Goal: Task Accomplishment & Management: Manage account settings

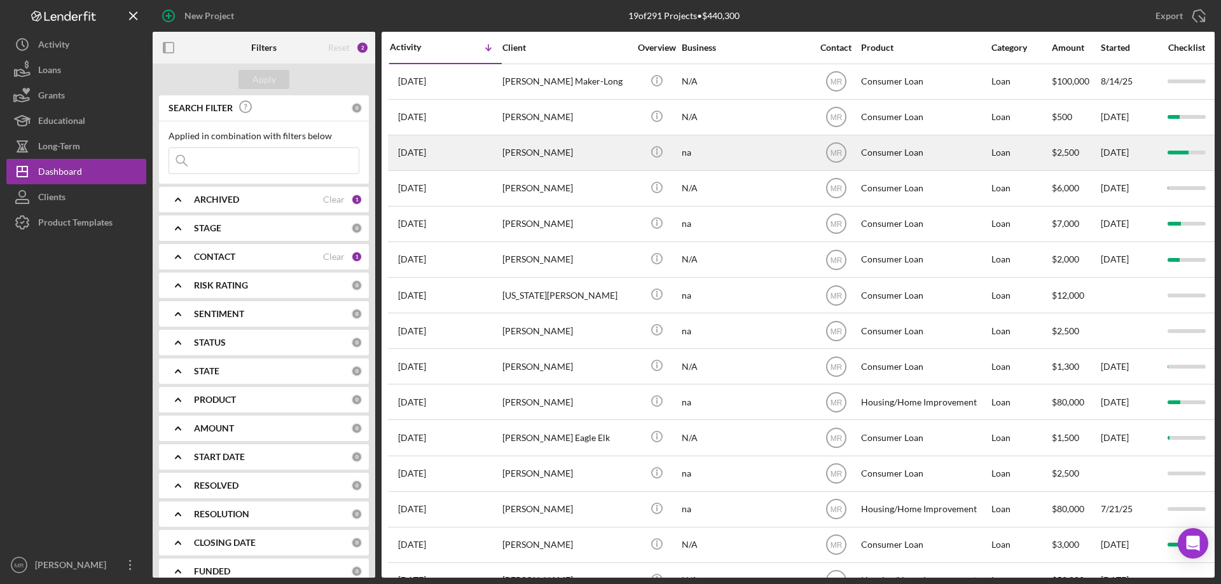
click at [603, 140] on div "[PERSON_NAME]" at bounding box center [565, 153] width 127 height 34
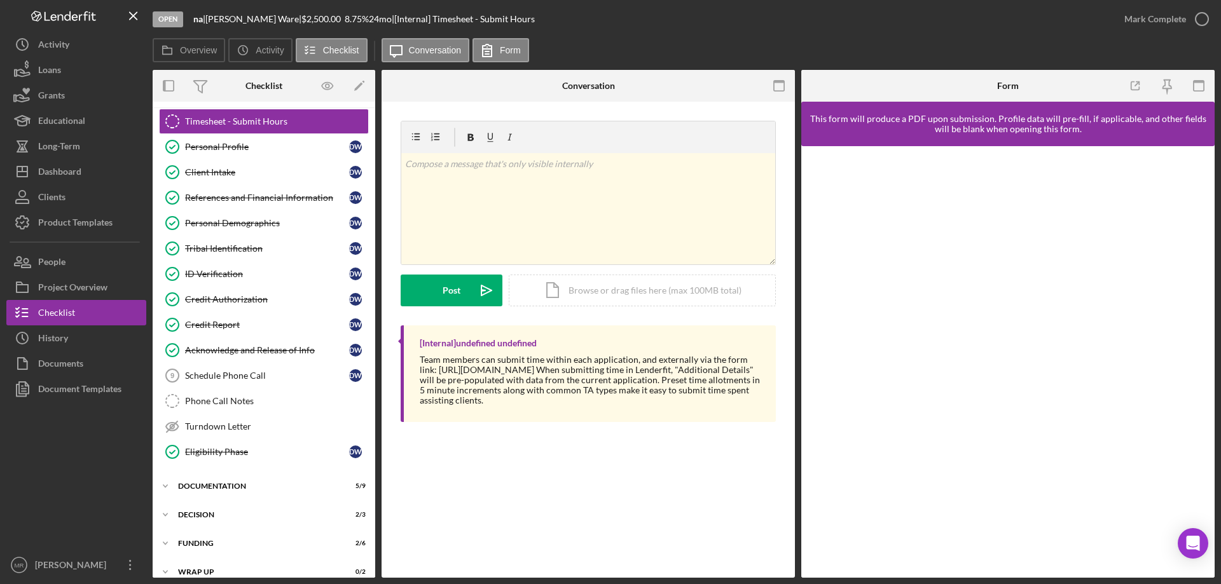
scroll to position [39, 0]
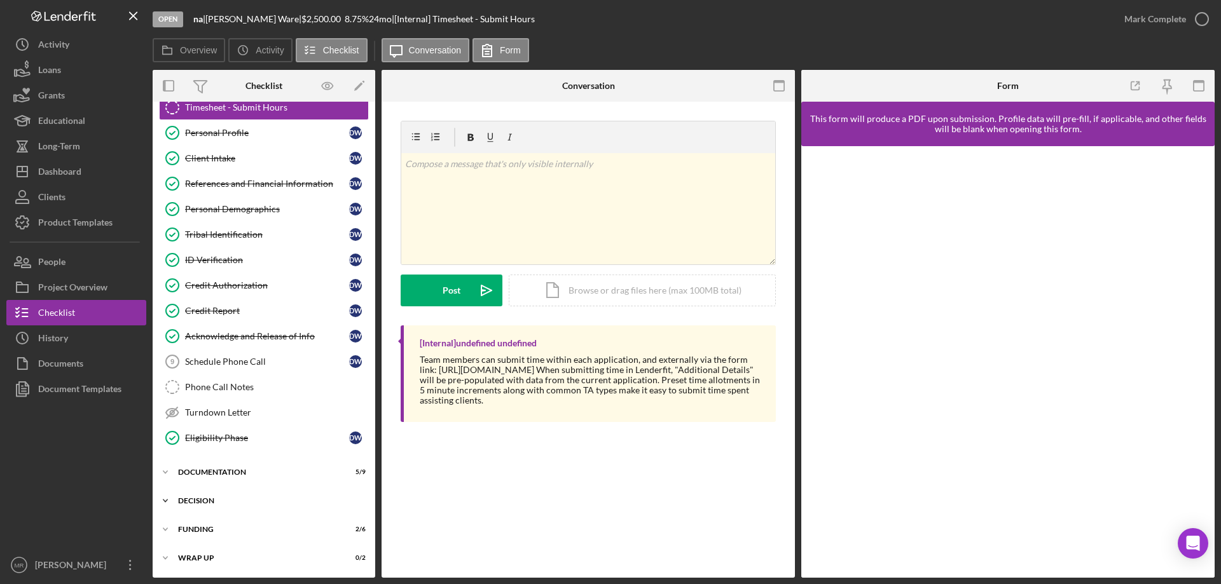
click at [200, 494] on div "Icon/Expander Decision 2 / 3" at bounding box center [264, 500] width 223 height 25
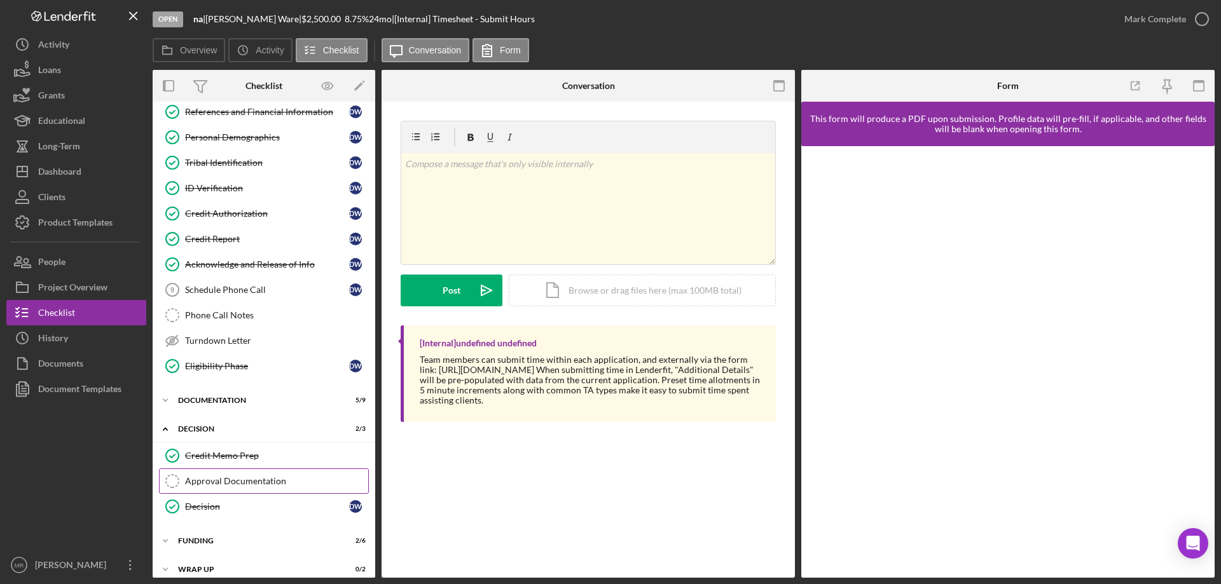
scroll to position [123, 0]
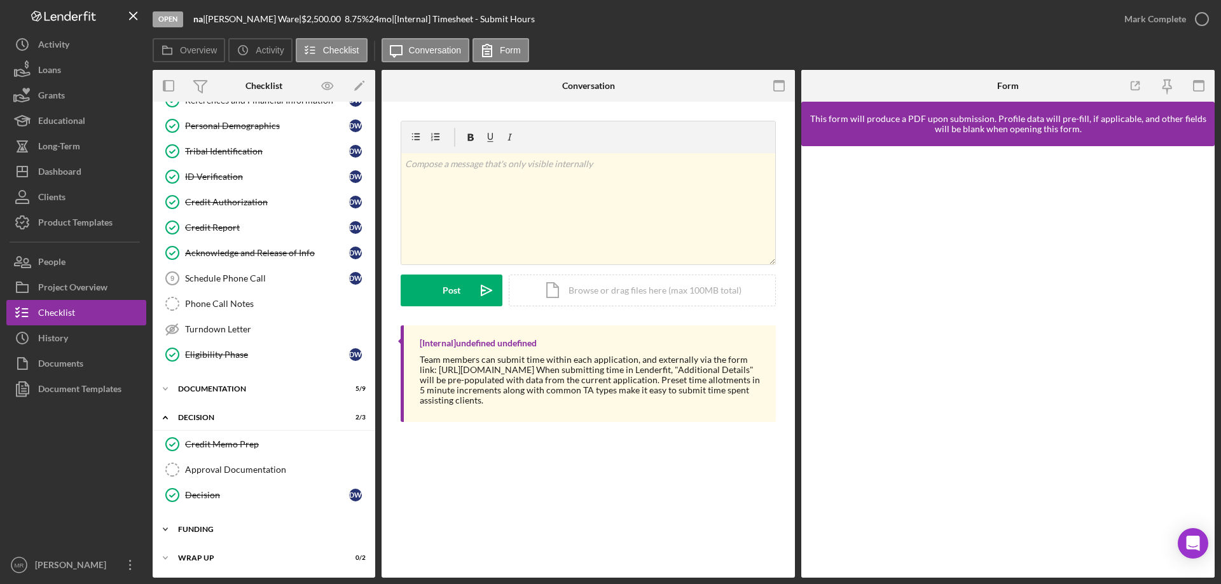
drag, startPoint x: 197, startPoint y: 526, endPoint x: 232, endPoint y: 523, distance: 35.2
click at [197, 526] on div "Funding" at bounding box center [268, 530] width 181 height 8
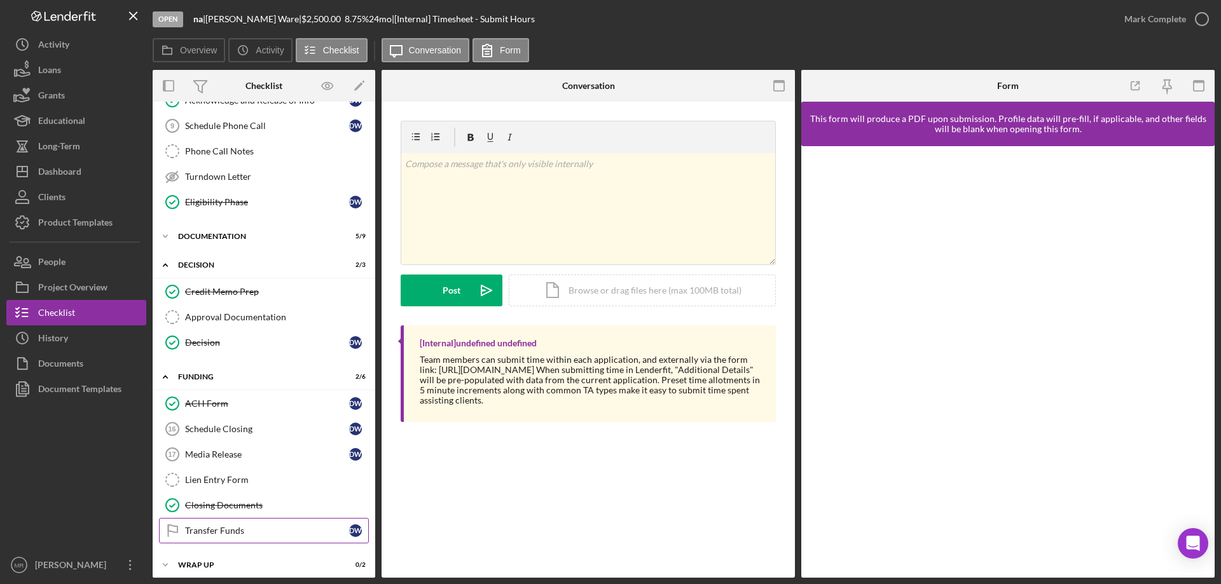
scroll to position [282, 0]
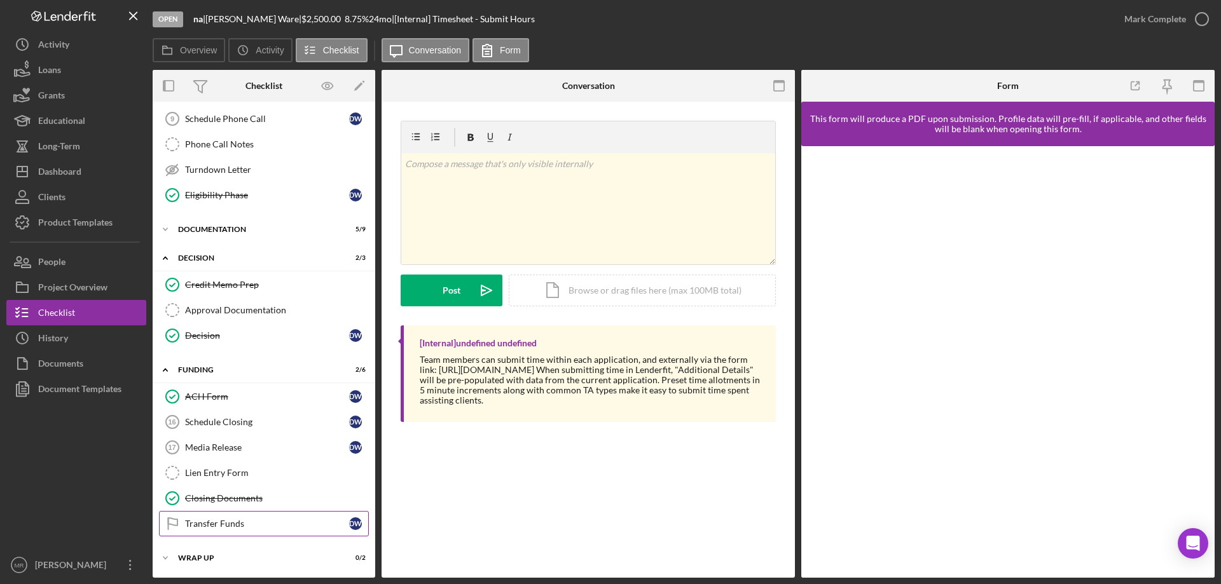
drag, startPoint x: 205, startPoint y: 517, endPoint x: 219, endPoint y: 524, distance: 14.8
click at [207, 519] on link "Transfer Funds Transfer Funds D W" at bounding box center [264, 523] width 210 height 25
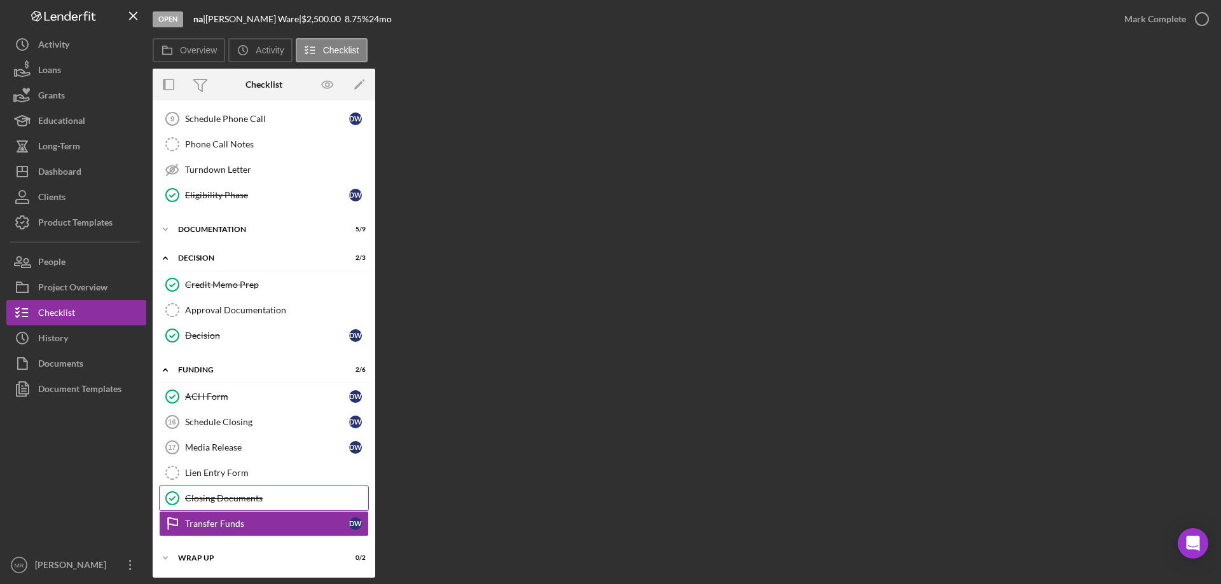
scroll to position [282, 0]
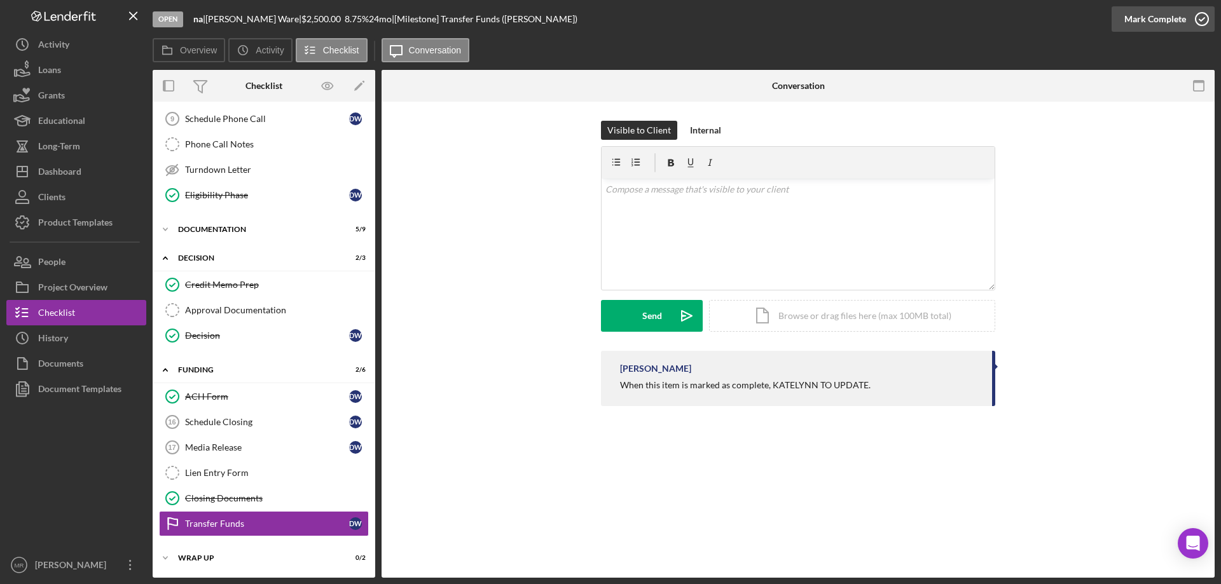
click at [1200, 21] on icon "button" at bounding box center [1202, 19] width 32 height 32
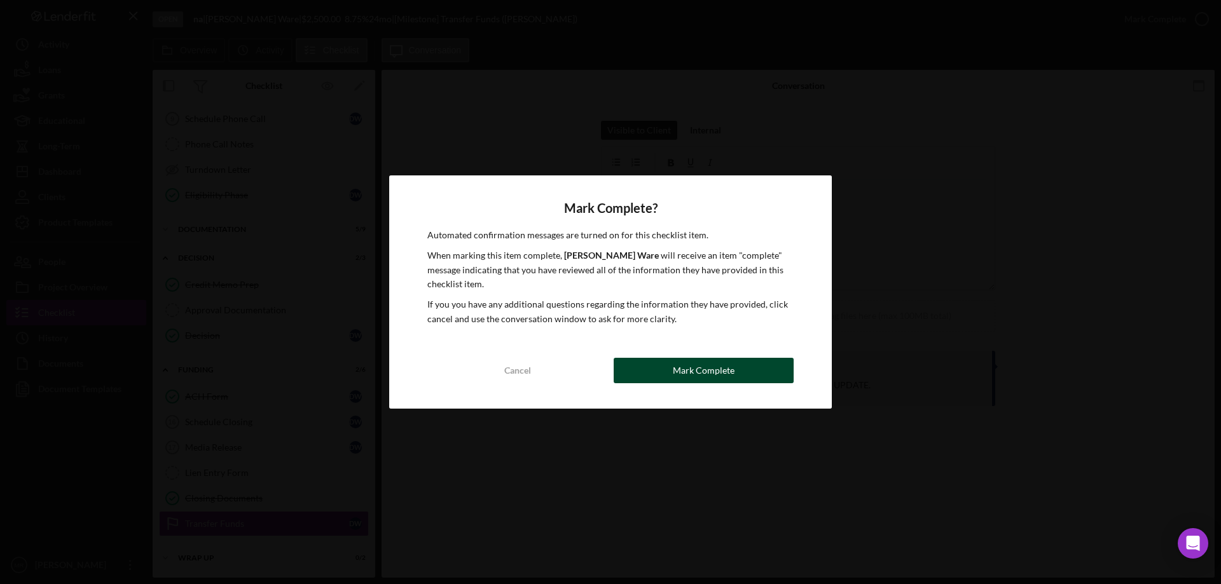
click at [706, 374] on div "Mark Complete" at bounding box center [704, 370] width 62 height 25
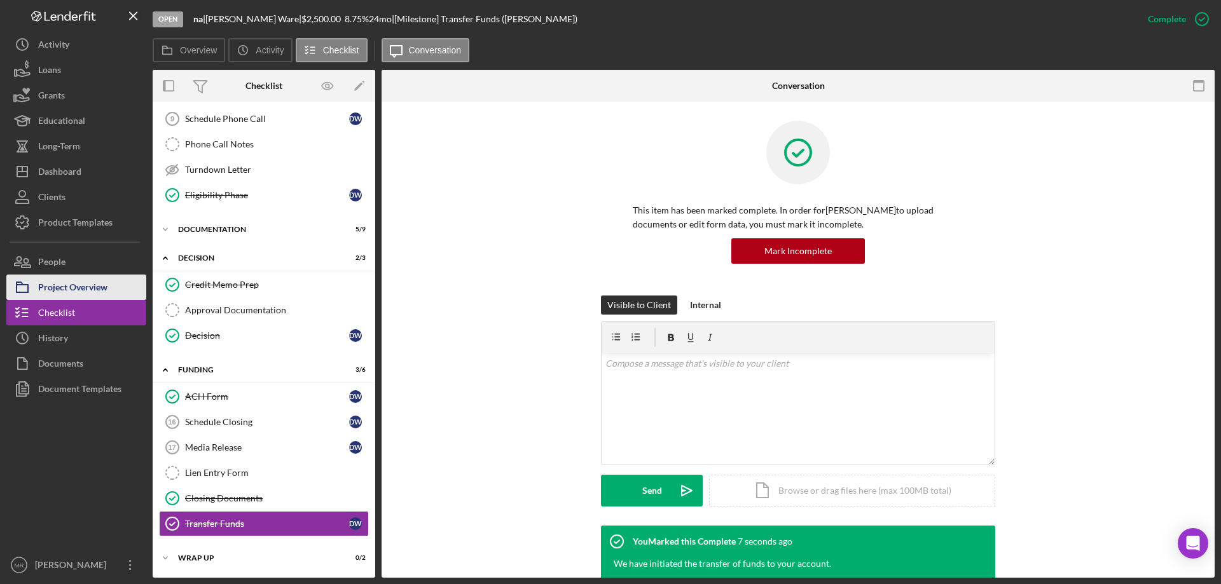
click at [75, 291] on div "Project Overview" at bounding box center [72, 289] width 69 height 29
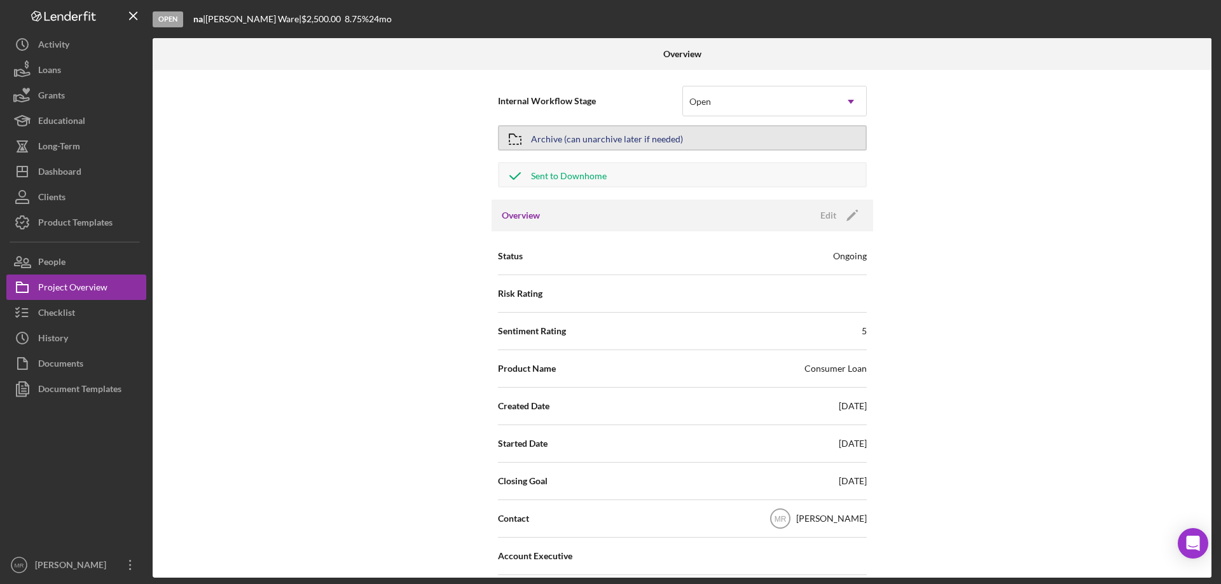
click at [638, 136] on div "Archive (can unarchive later if needed)" at bounding box center [607, 138] width 152 height 23
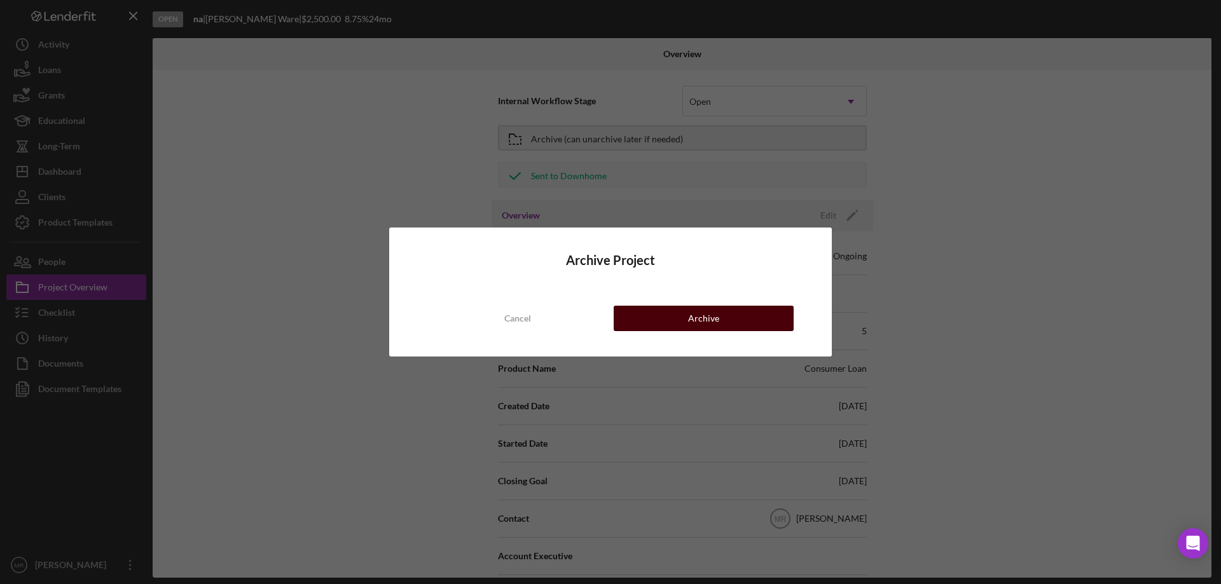
click at [713, 312] on div "Archive" at bounding box center [703, 318] width 31 height 25
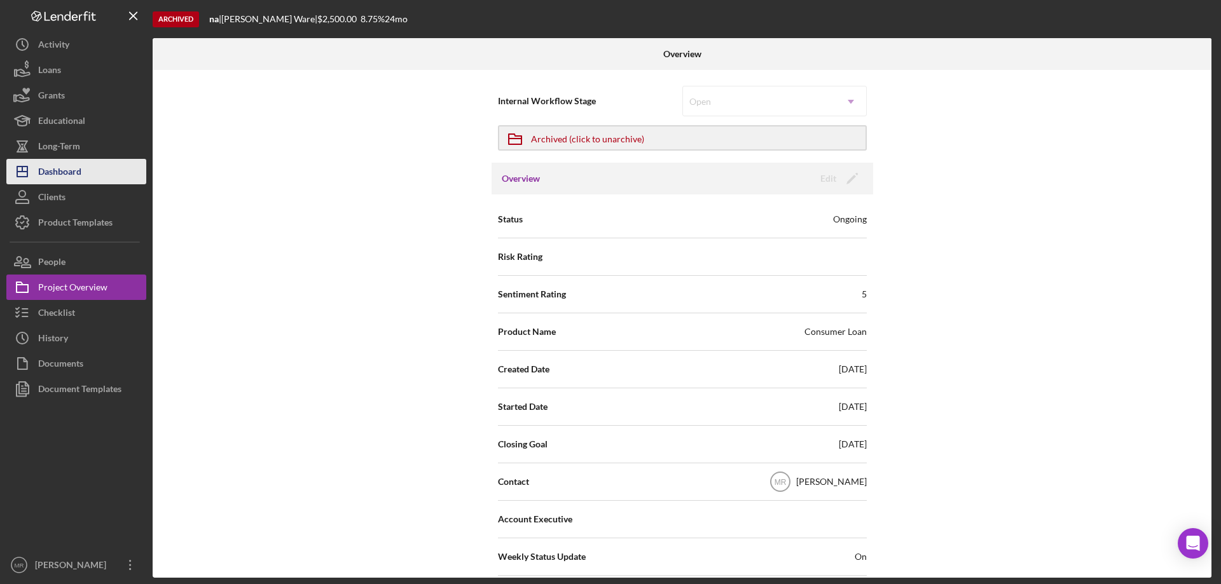
click at [57, 161] on div "Dashboard" at bounding box center [59, 173] width 43 height 29
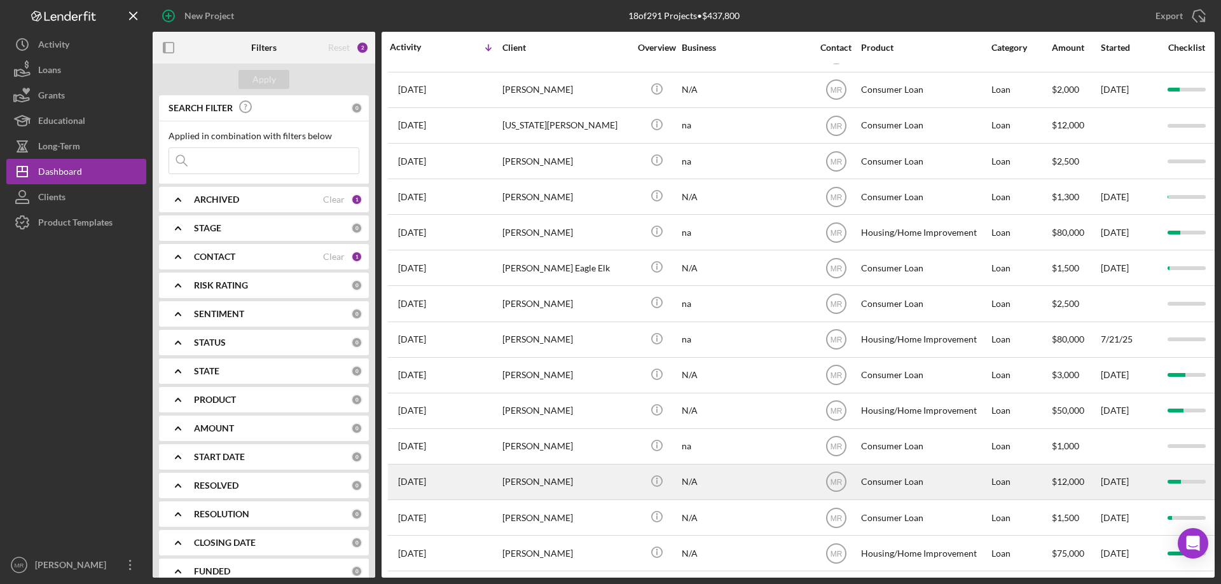
scroll to position [144, 0]
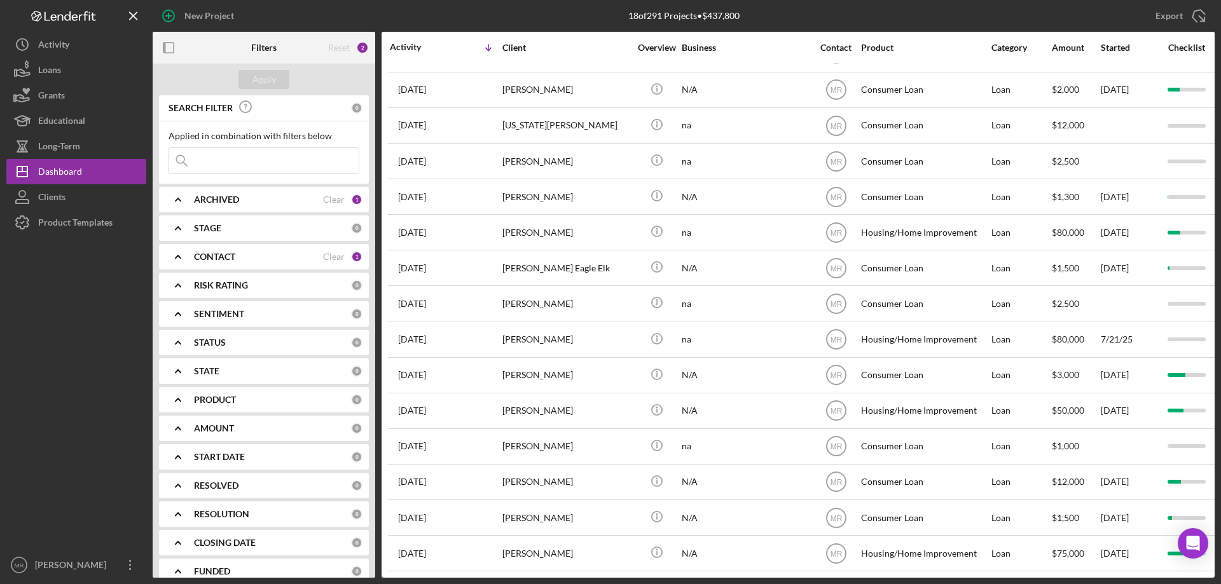
click at [237, 191] on div "ARCHIVED Clear 1" at bounding box center [278, 199] width 168 height 25
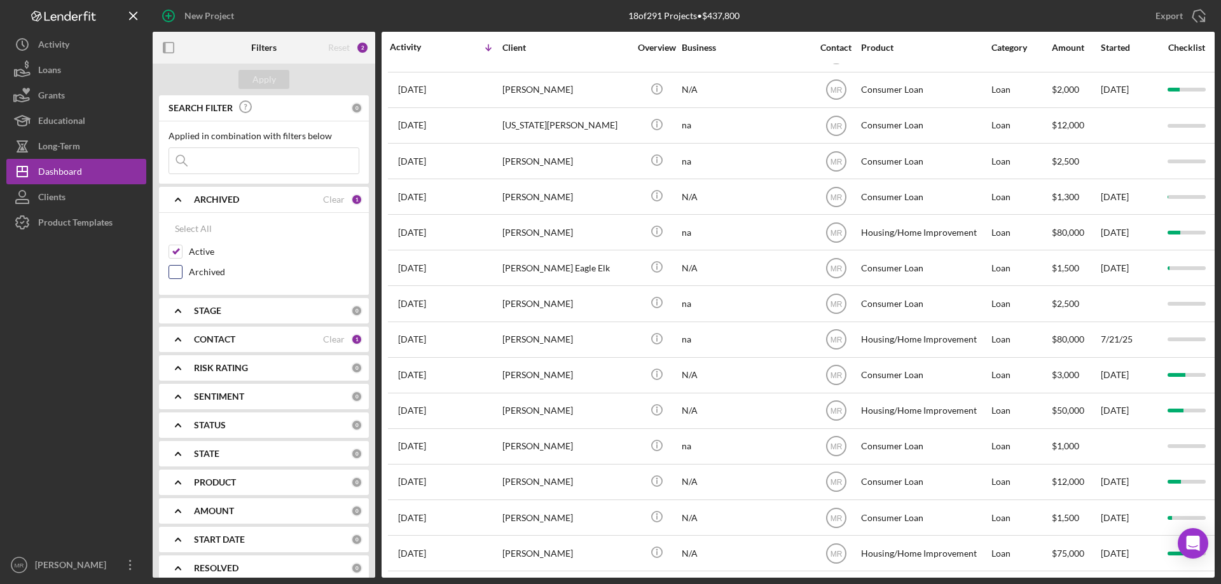
click at [218, 272] on label "Archived" at bounding box center [274, 272] width 170 height 13
click at [182, 272] on input "Archived" at bounding box center [175, 272] width 13 height 13
checkbox input "true"
click at [264, 74] on div "Apply" at bounding box center [264, 79] width 24 height 19
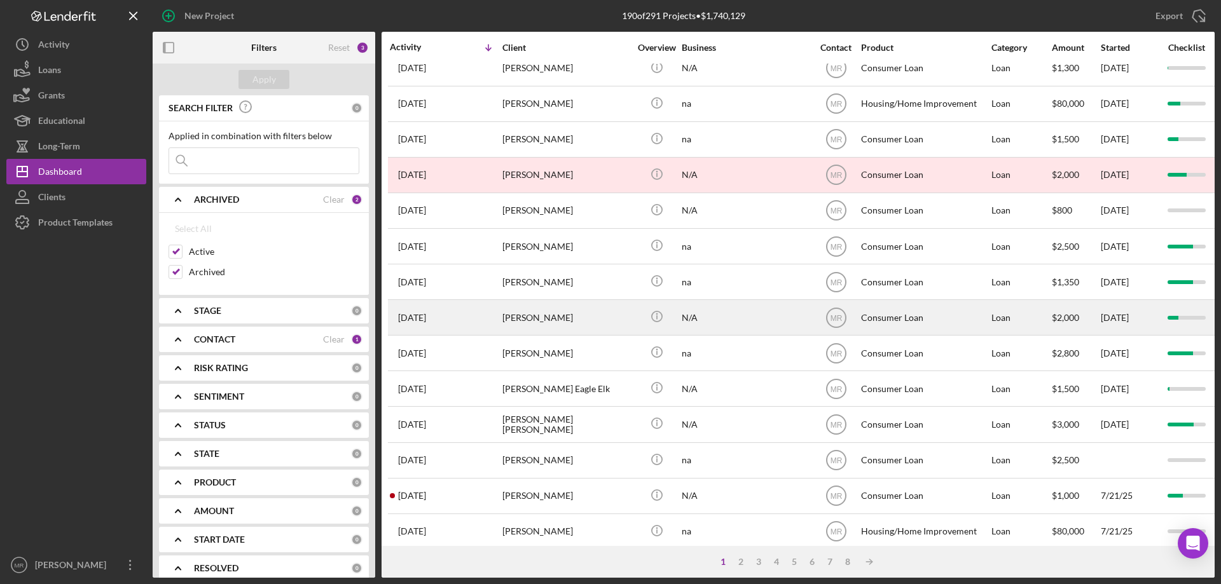
scroll to position [425, 0]
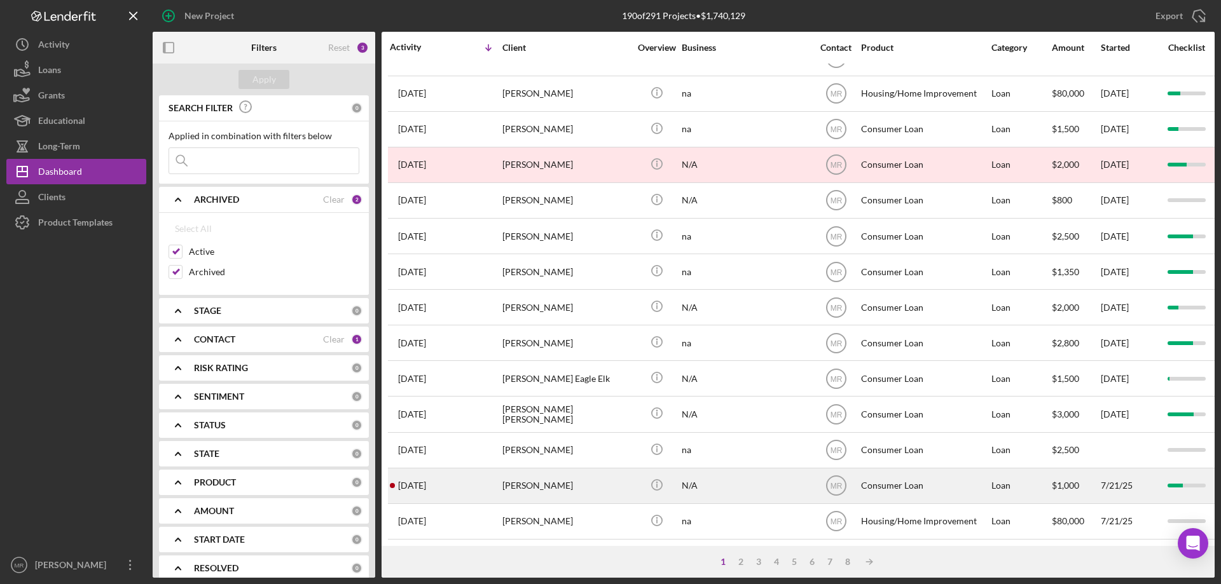
click at [579, 476] on div "[PERSON_NAME]" at bounding box center [565, 486] width 127 height 34
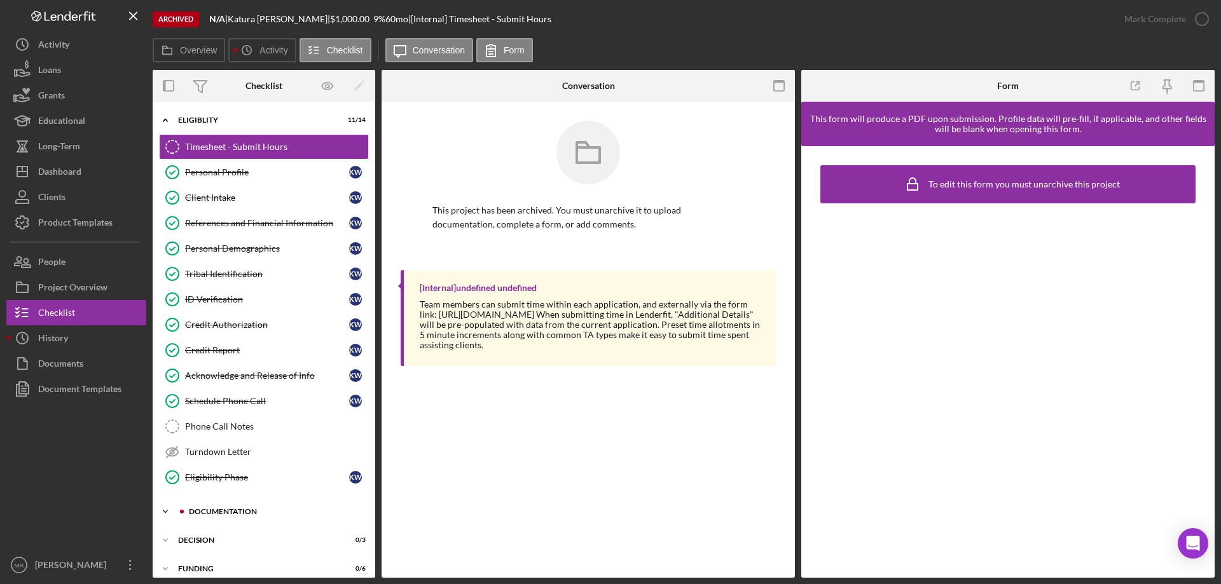
click at [247, 512] on div "Documentation" at bounding box center [274, 512] width 170 height 8
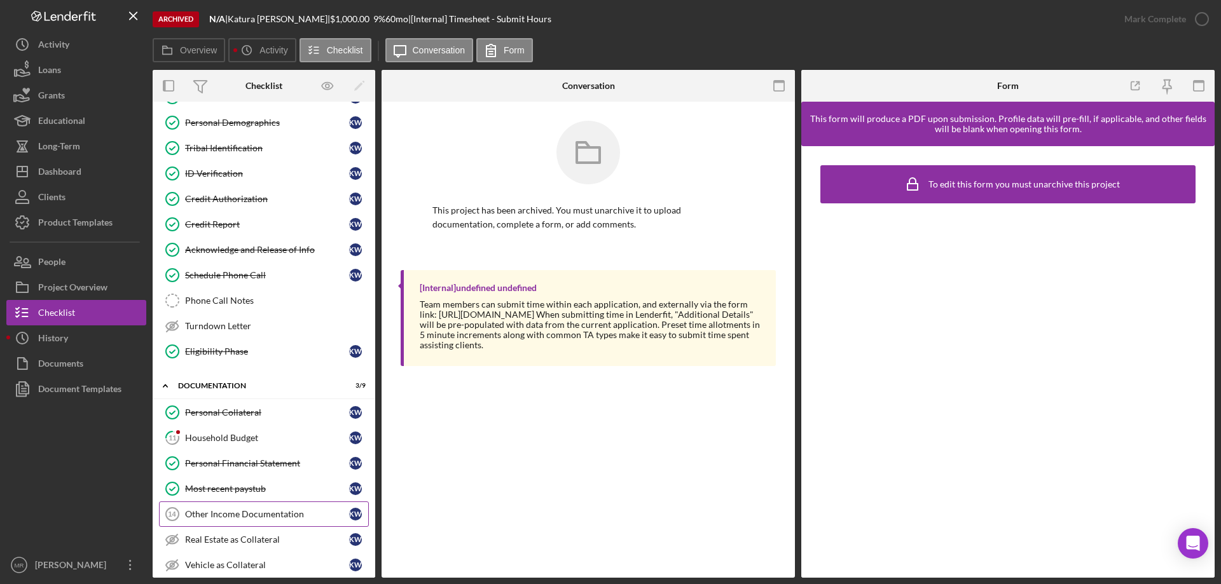
scroll to position [127, 0]
click at [224, 353] on div "Eligibility Phase" at bounding box center [267, 350] width 164 height 10
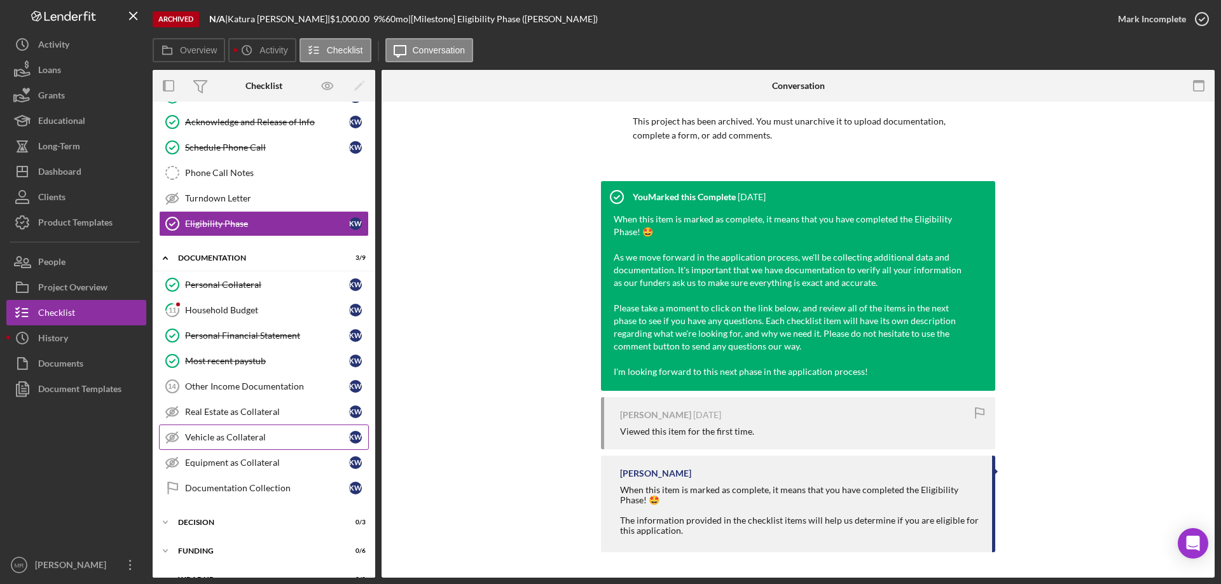
scroll to position [254, 0]
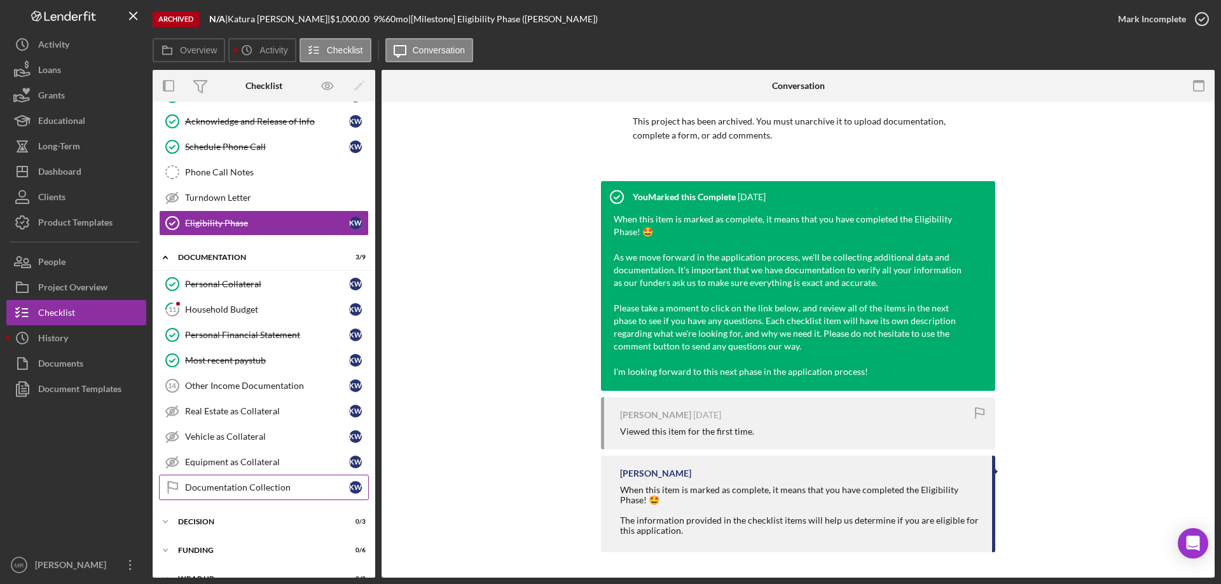
click at [215, 488] on div "Documentation Collection" at bounding box center [267, 488] width 164 height 10
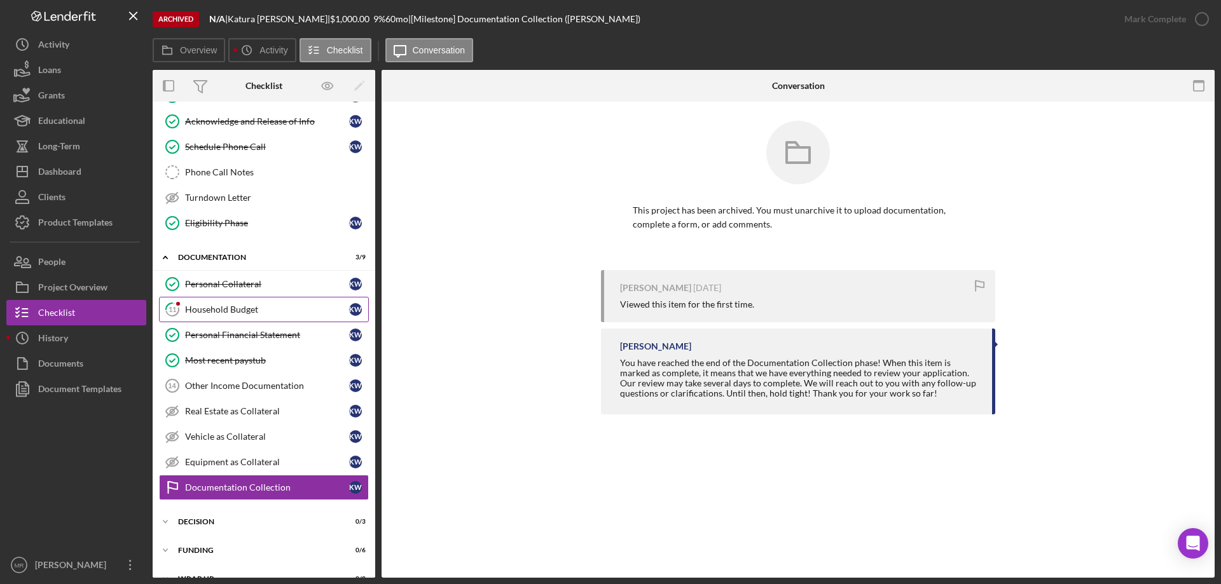
click at [216, 303] on link "11 Household Budget K W" at bounding box center [264, 309] width 210 height 25
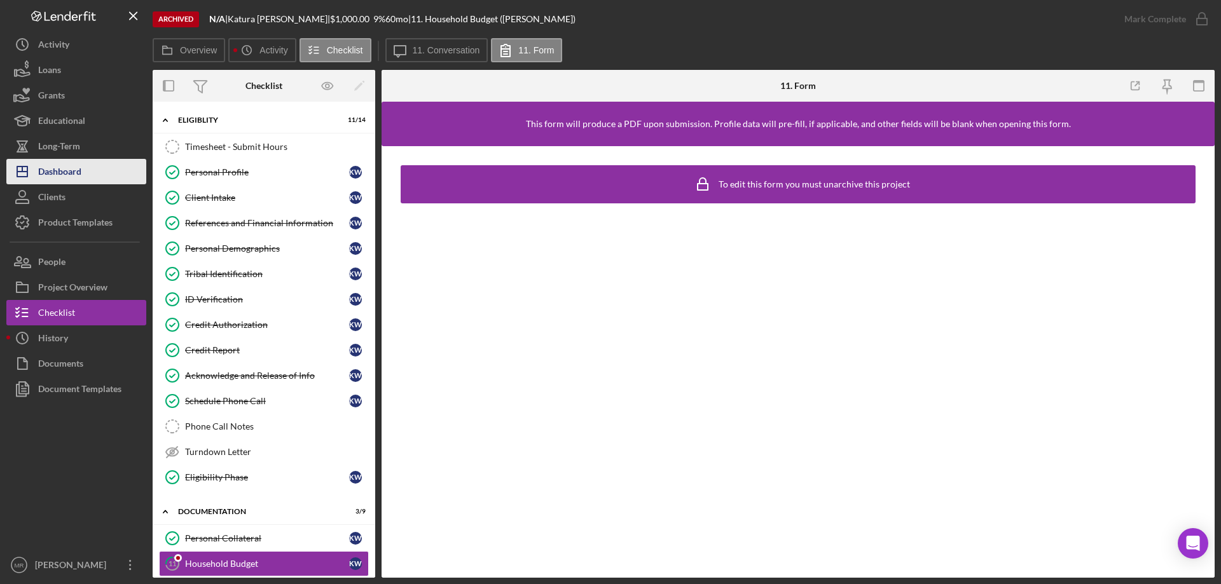
click at [60, 168] on div "Dashboard" at bounding box center [59, 173] width 43 height 29
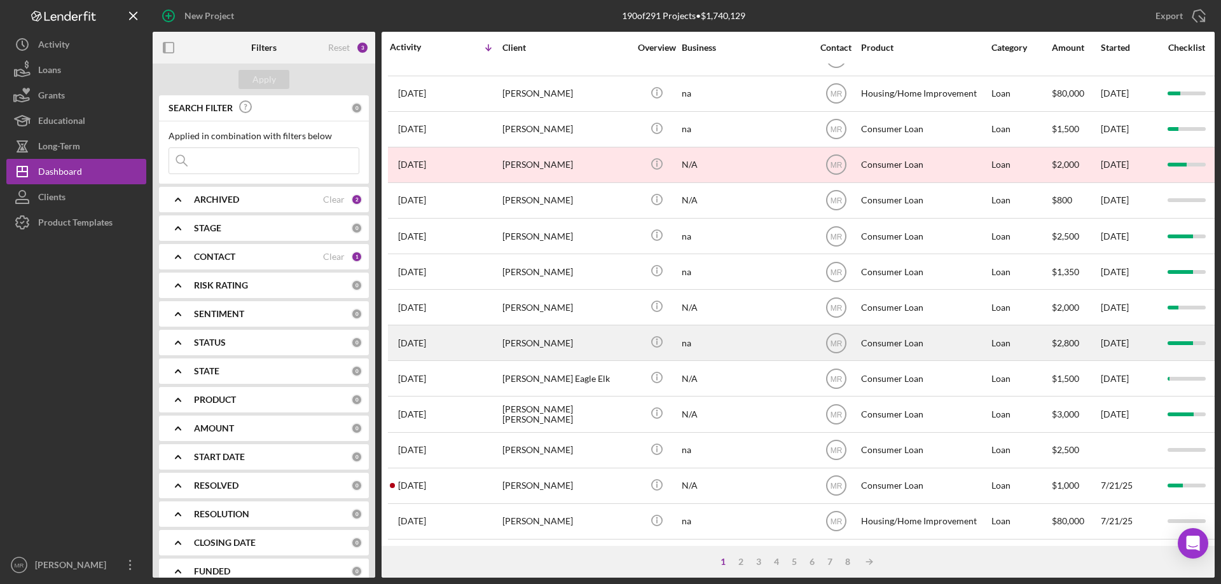
scroll to position [425, 0]
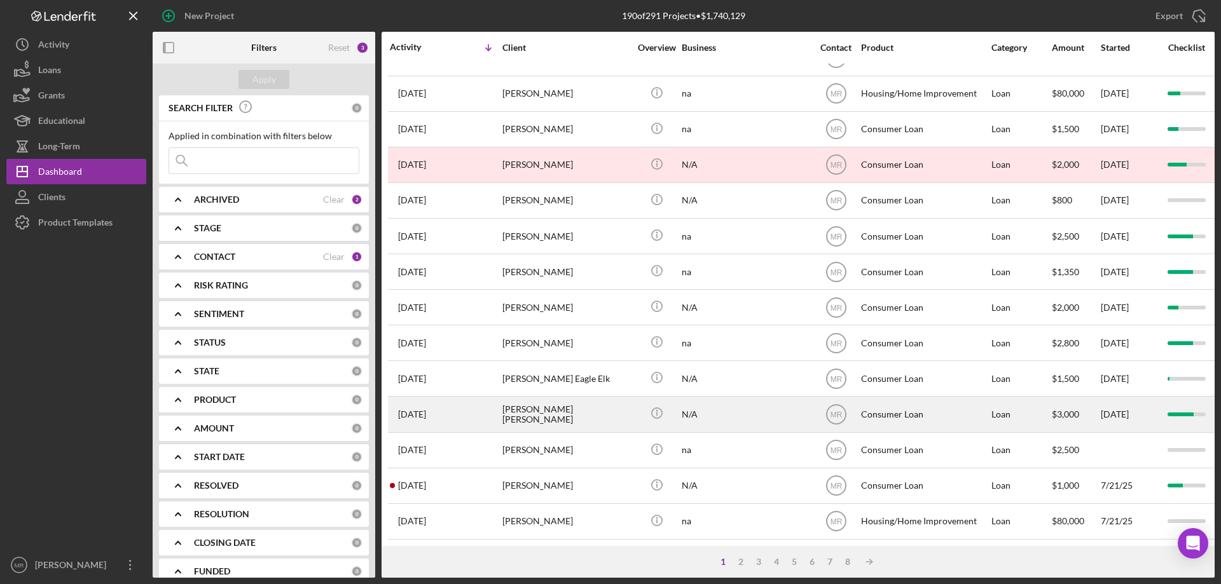
click at [556, 406] on div "[PERSON_NAME] [PERSON_NAME]" at bounding box center [565, 414] width 127 height 34
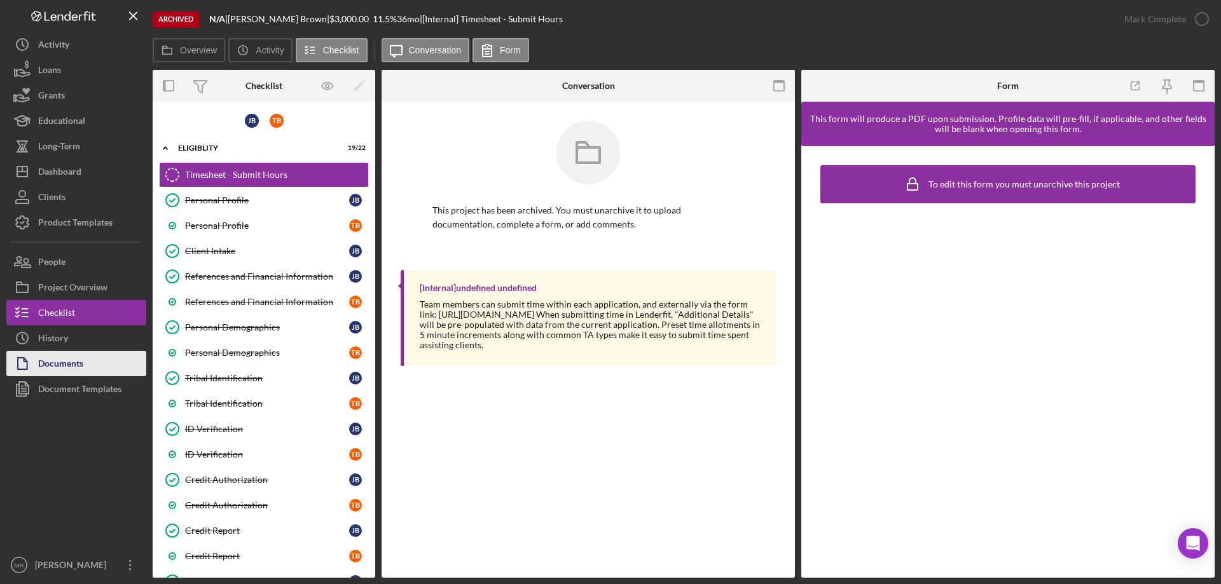
click at [69, 361] on div "Documents" at bounding box center [60, 365] width 45 height 29
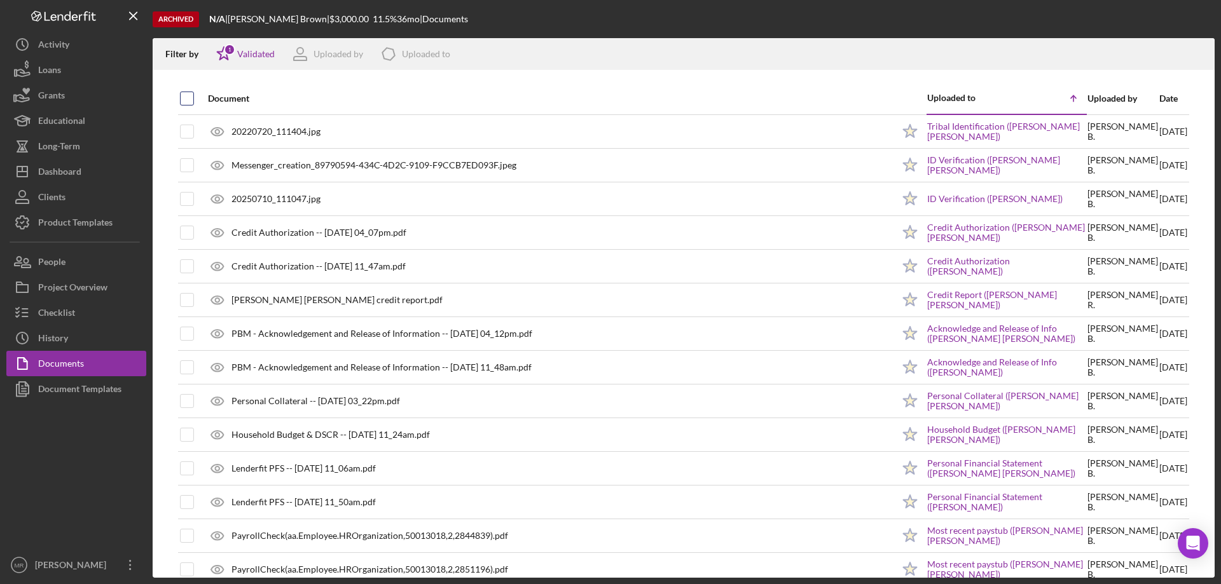
click at [184, 97] on input "checkbox" at bounding box center [187, 98] width 13 height 13
checkbox input "true"
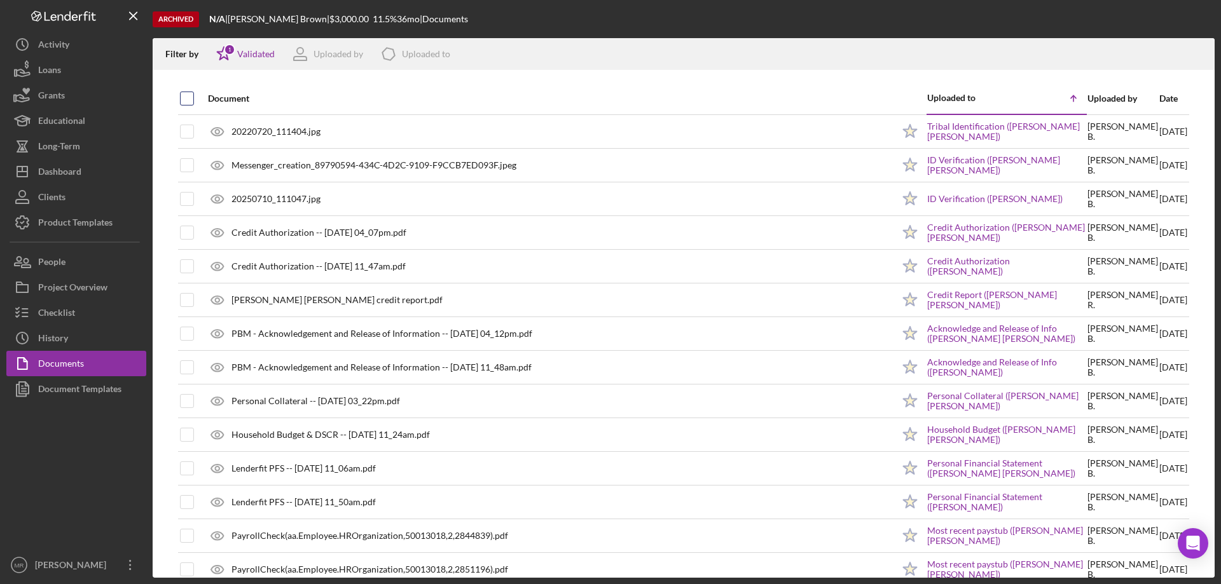
checkbox input "true"
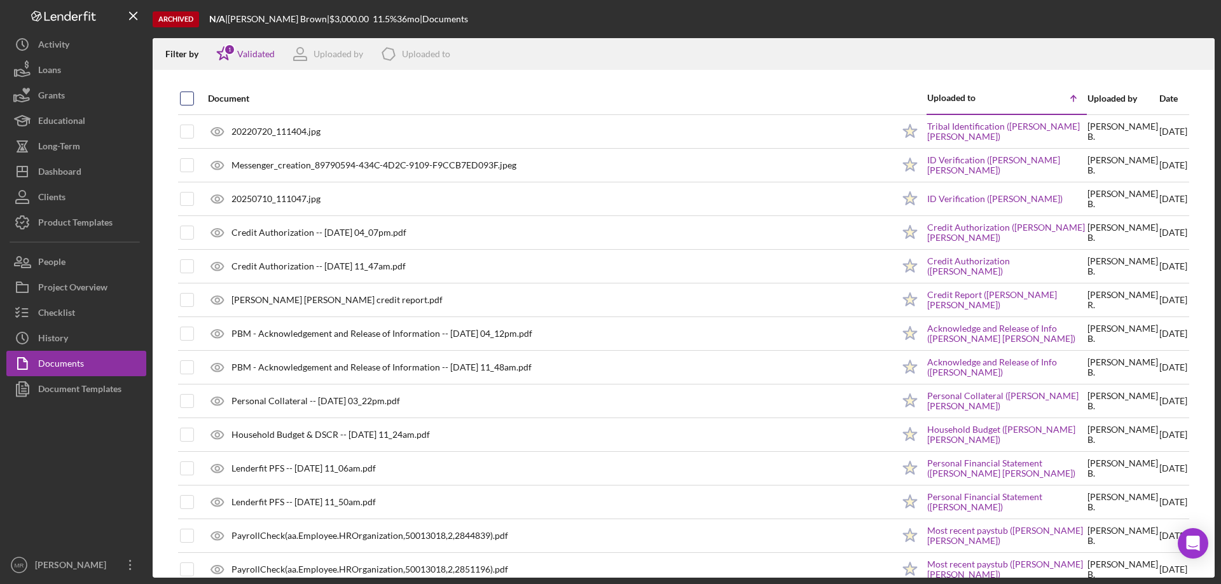
checkbox input "true"
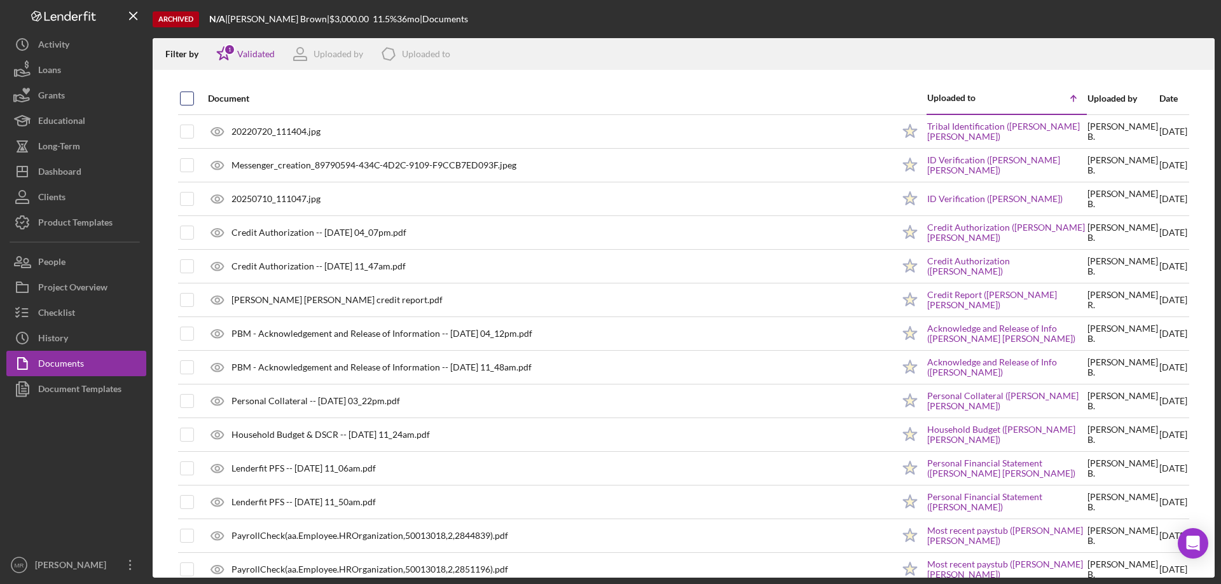
checkbox input "true"
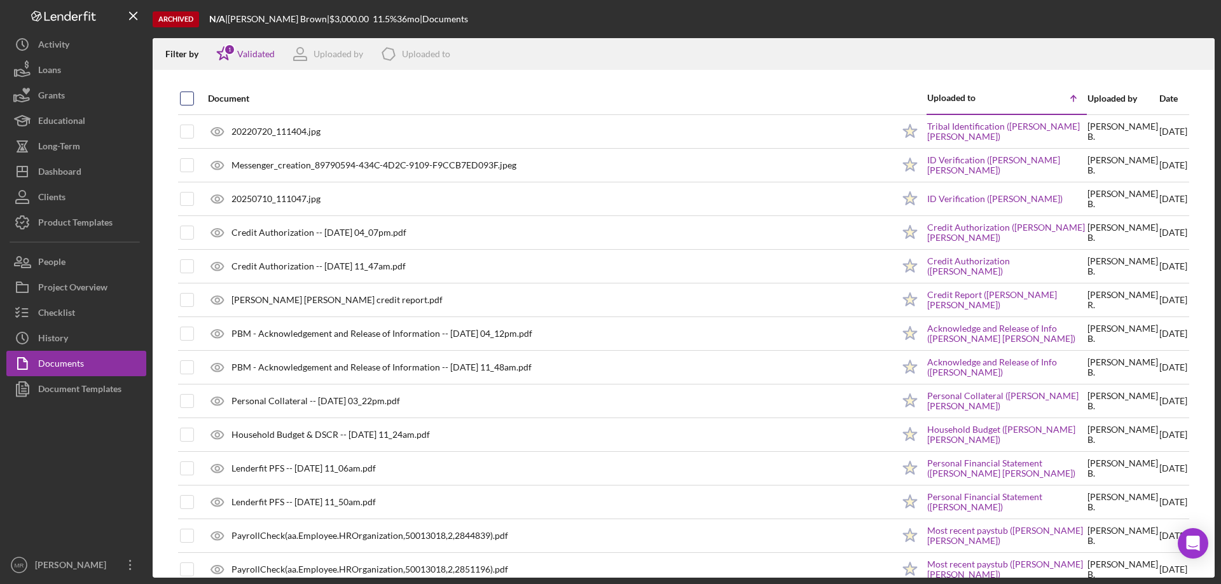
checkbox input "true"
click at [1198, 53] on line "button" at bounding box center [1198, 55] width 0 height 7
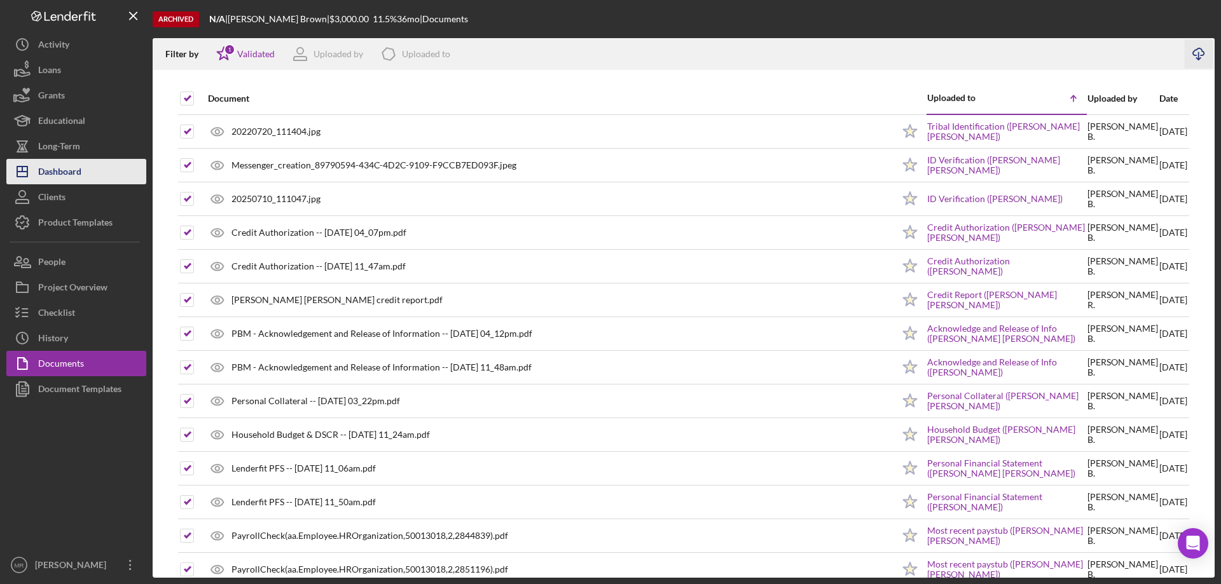
click at [51, 171] on div "Dashboard" at bounding box center [59, 173] width 43 height 29
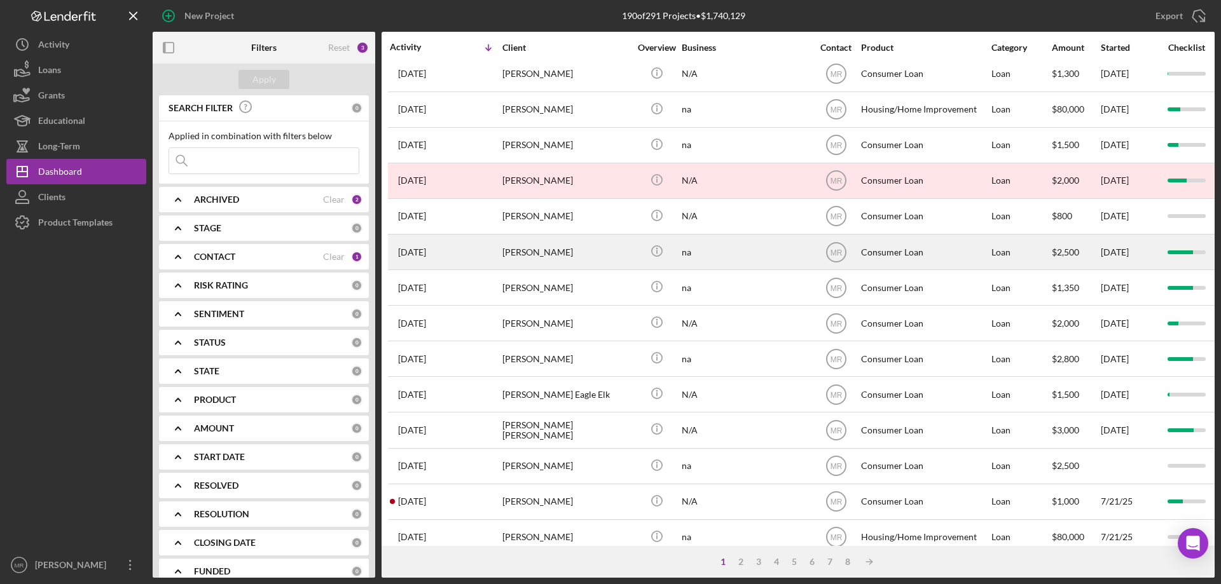
scroll to position [425, 0]
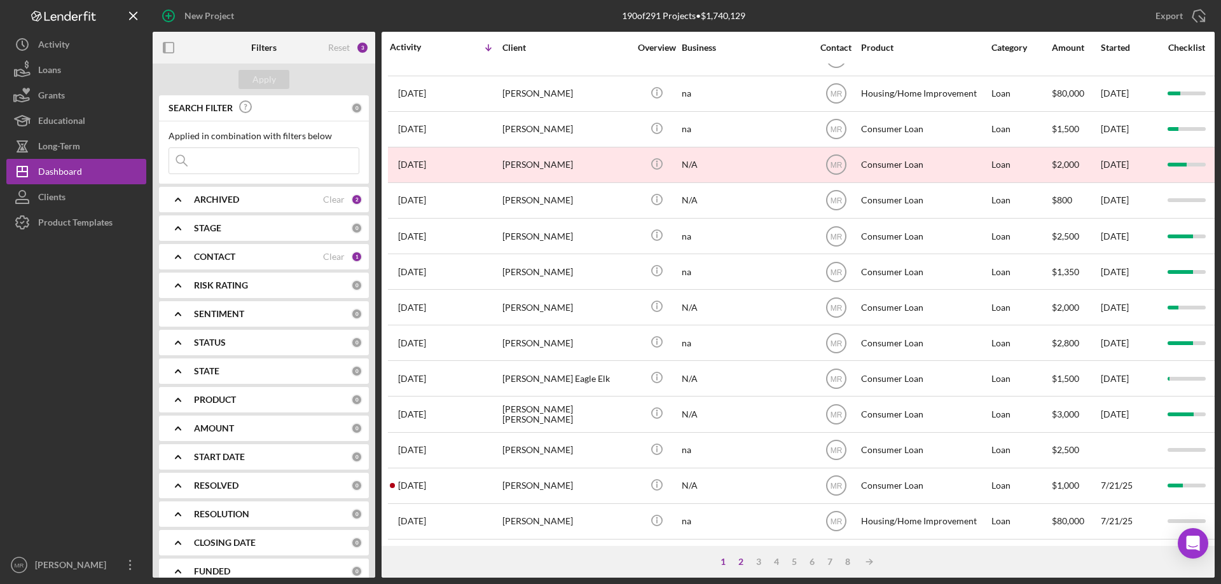
click at [741, 564] on div "2" at bounding box center [741, 562] width 18 height 10
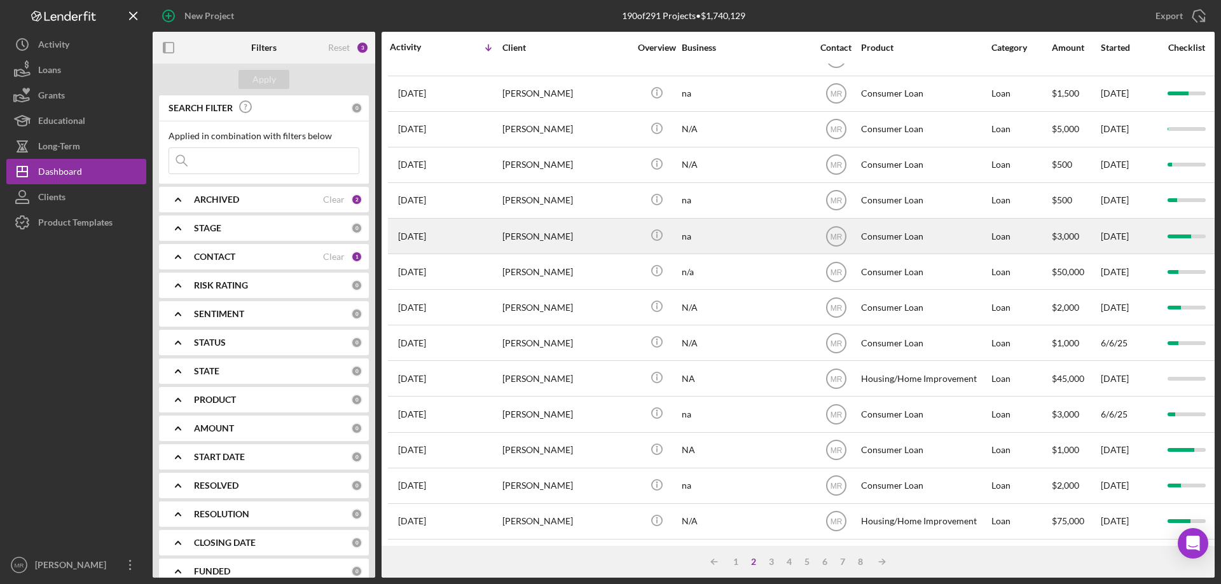
click at [539, 225] on div "[PERSON_NAME]" at bounding box center [565, 236] width 127 height 34
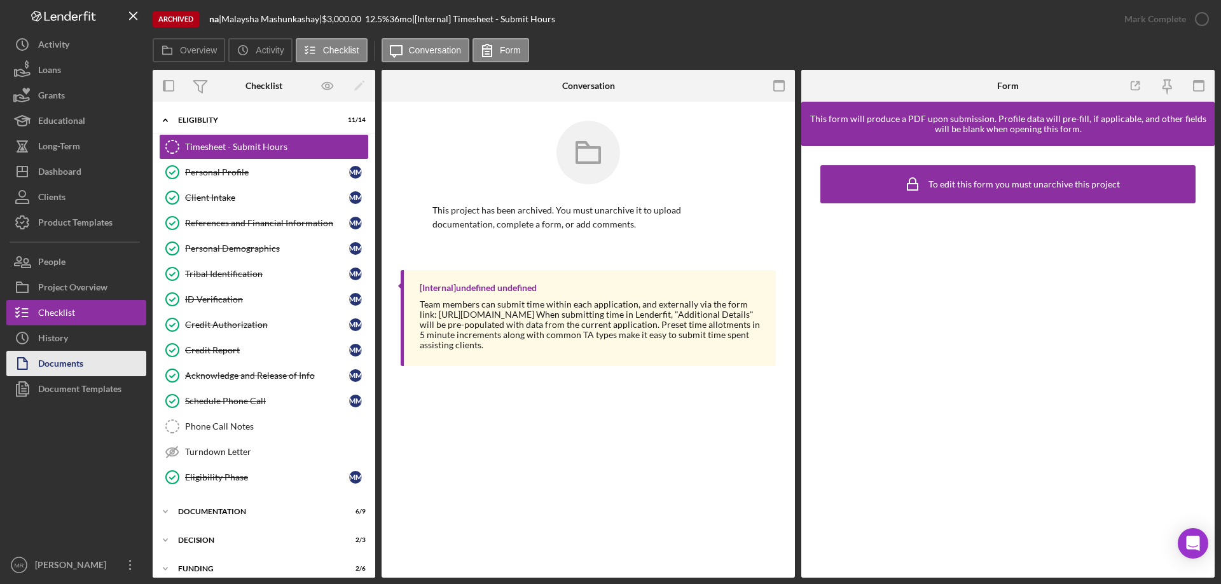
click at [93, 361] on button "Documents" at bounding box center [76, 363] width 140 height 25
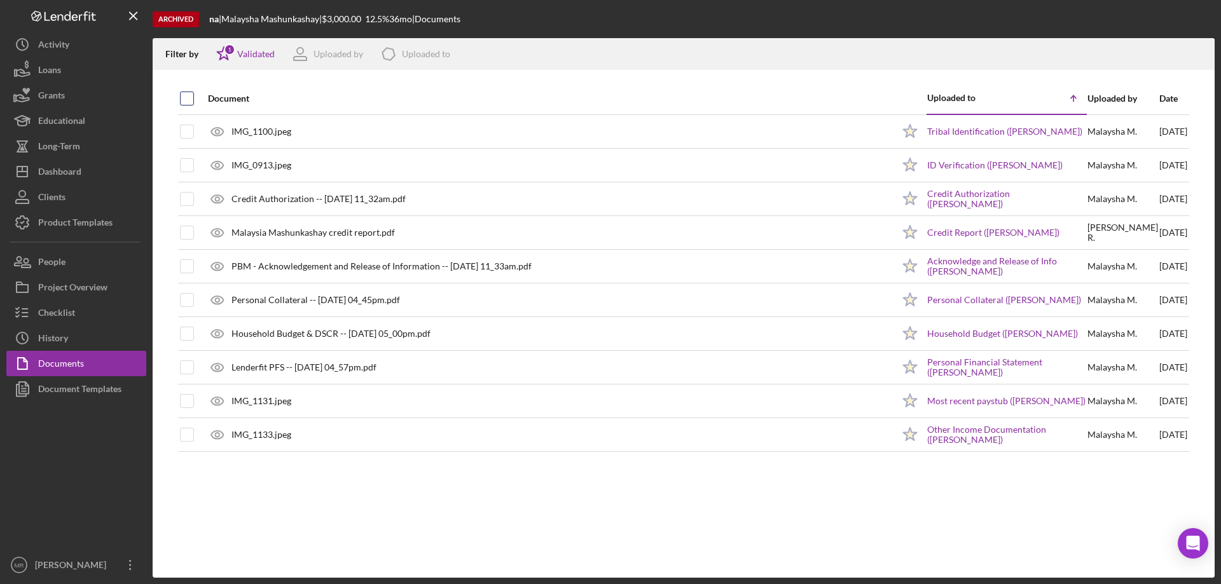
click at [187, 92] on input "checkbox" at bounding box center [187, 98] width 13 height 13
checkbox input "true"
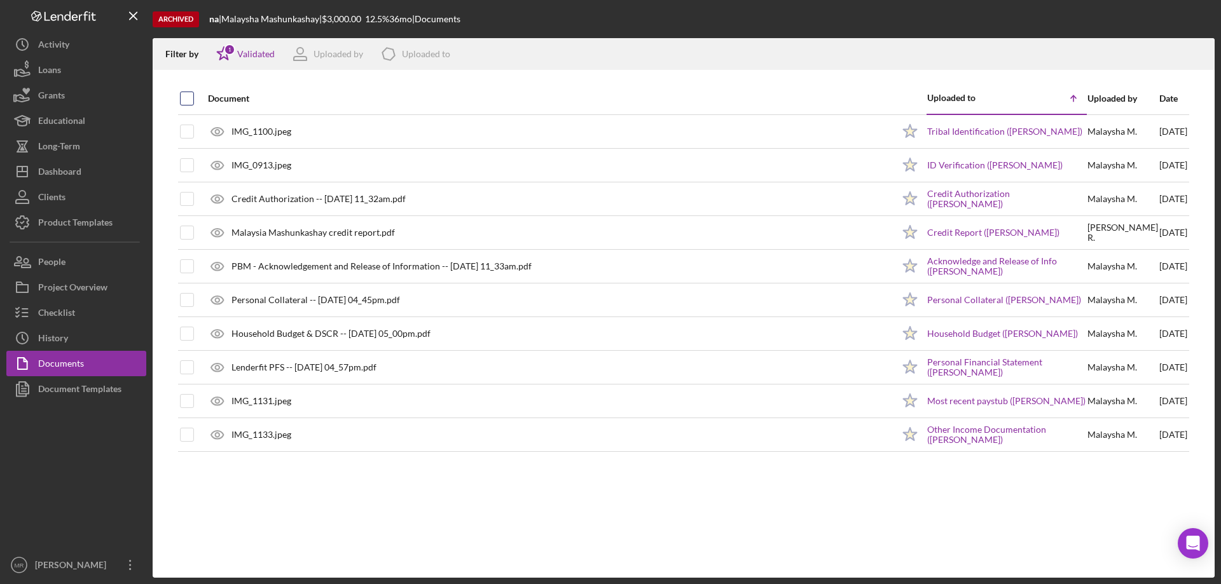
checkbox input "true"
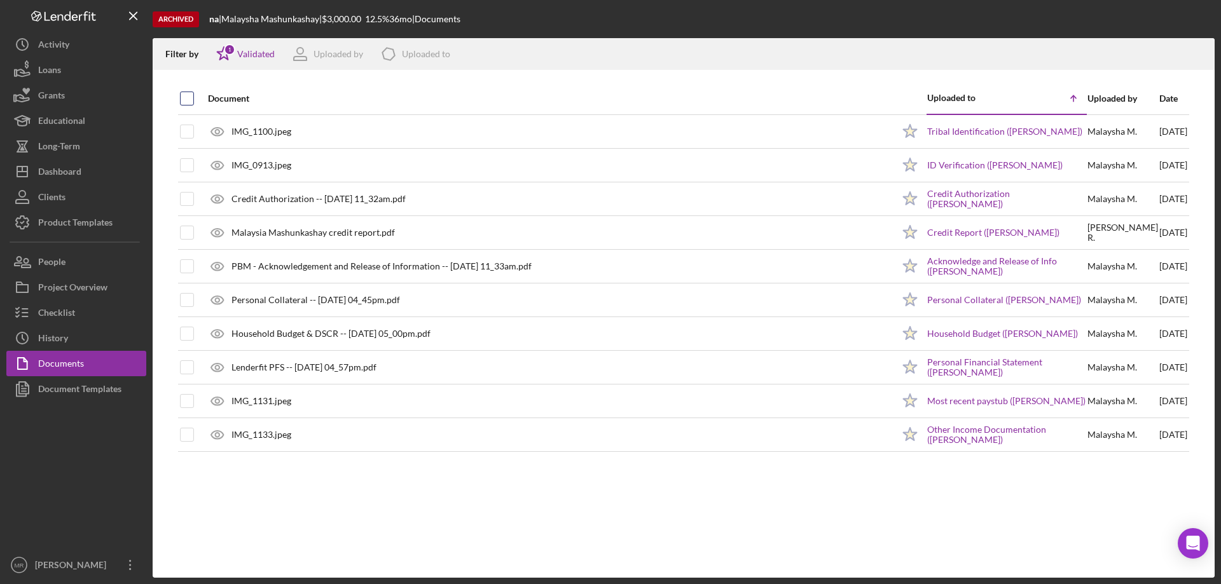
checkbox input "true"
click at [1198, 53] on line "button" at bounding box center [1198, 55] width 0 height 7
click at [55, 172] on div "Dashboard" at bounding box center [59, 173] width 43 height 29
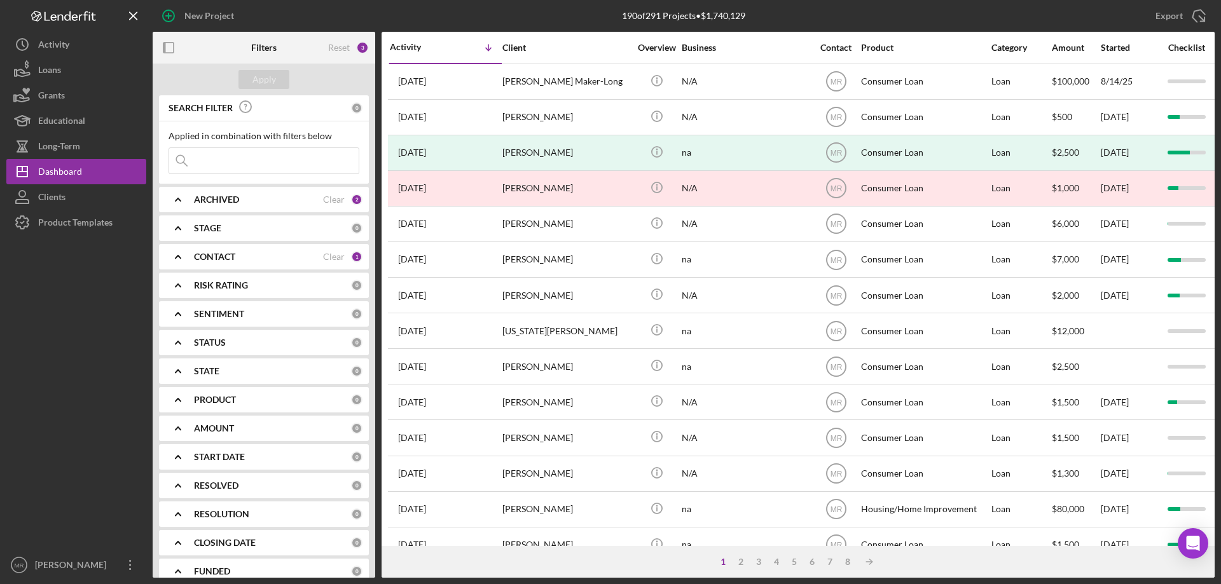
click at [240, 161] on input at bounding box center [263, 160] width 189 height 25
type input "don"
click at [259, 72] on div "Apply" at bounding box center [264, 79] width 24 height 19
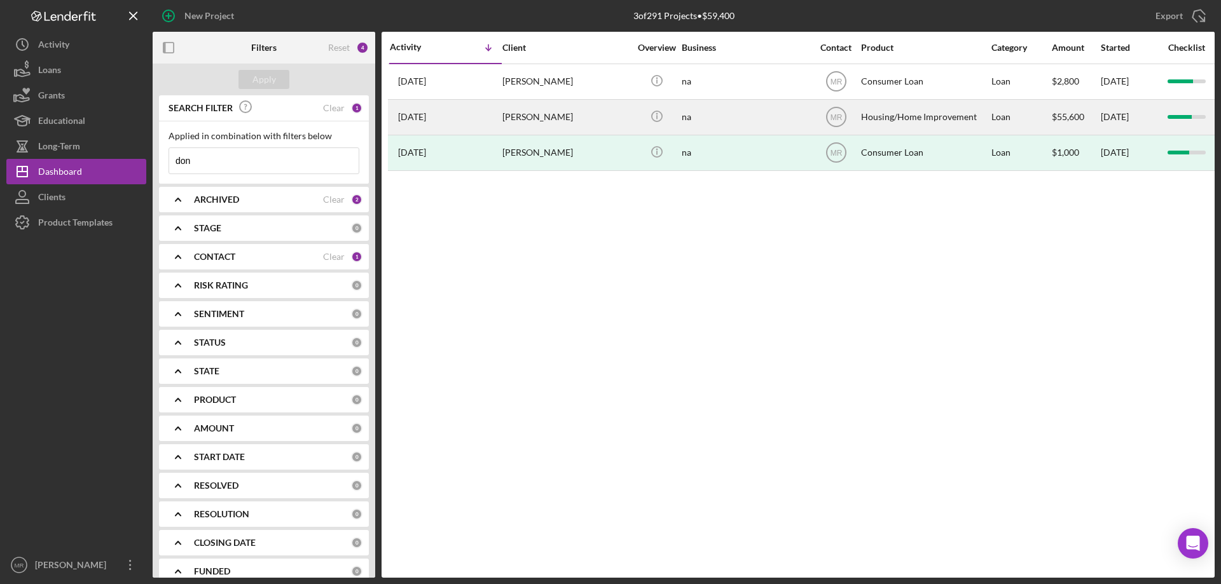
click at [586, 115] on div "[PERSON_NAME]" at bounding box center [565, 117] width 127 height 34
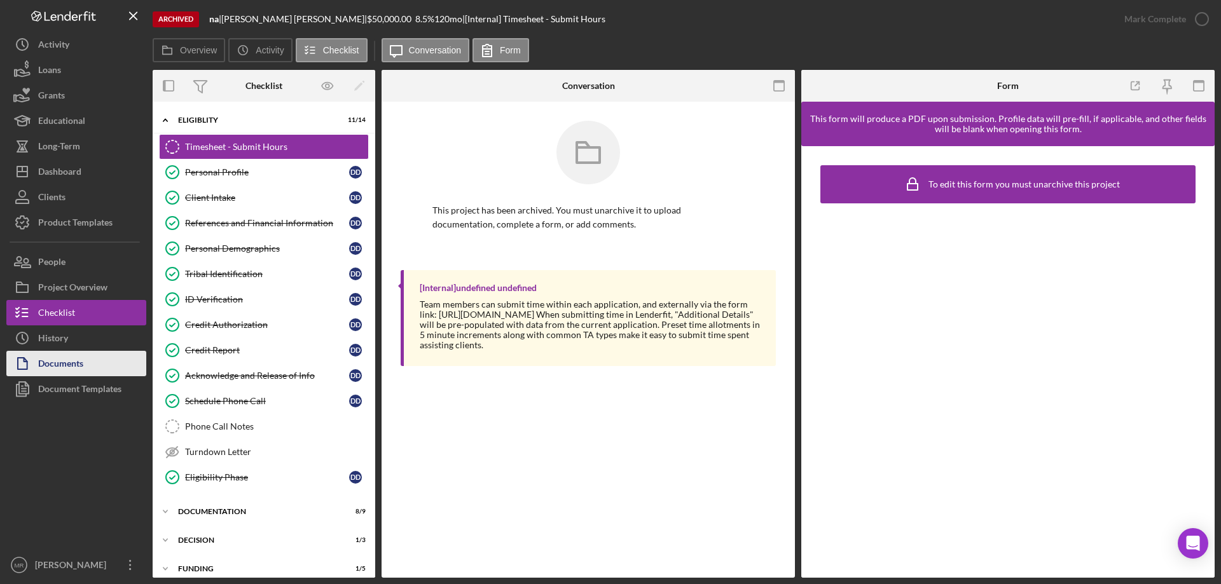
click at [86, 371] on button "Documents" at bounding box center [76, 363] width 140 height 25
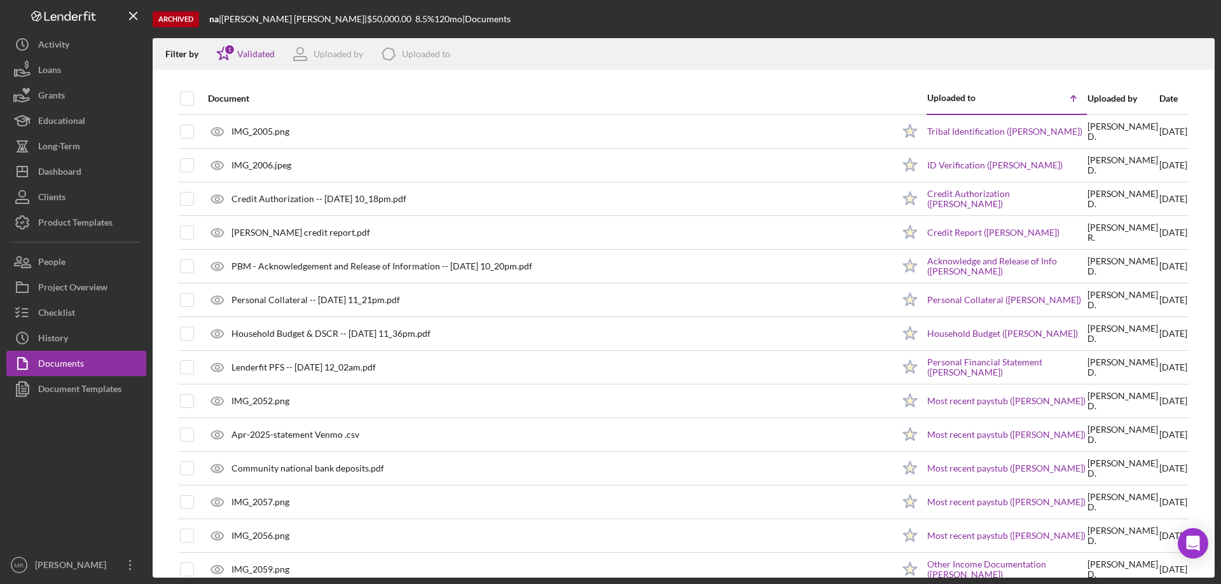
drag, startPoint x: 187, startPoint y: 92, endPoint x: 284, endPoint y: 102, distance: 97.8
click at [187, 93] on input "checkbox" at bounding box center [187, 98] width 13 height 13
checkbox input "true"
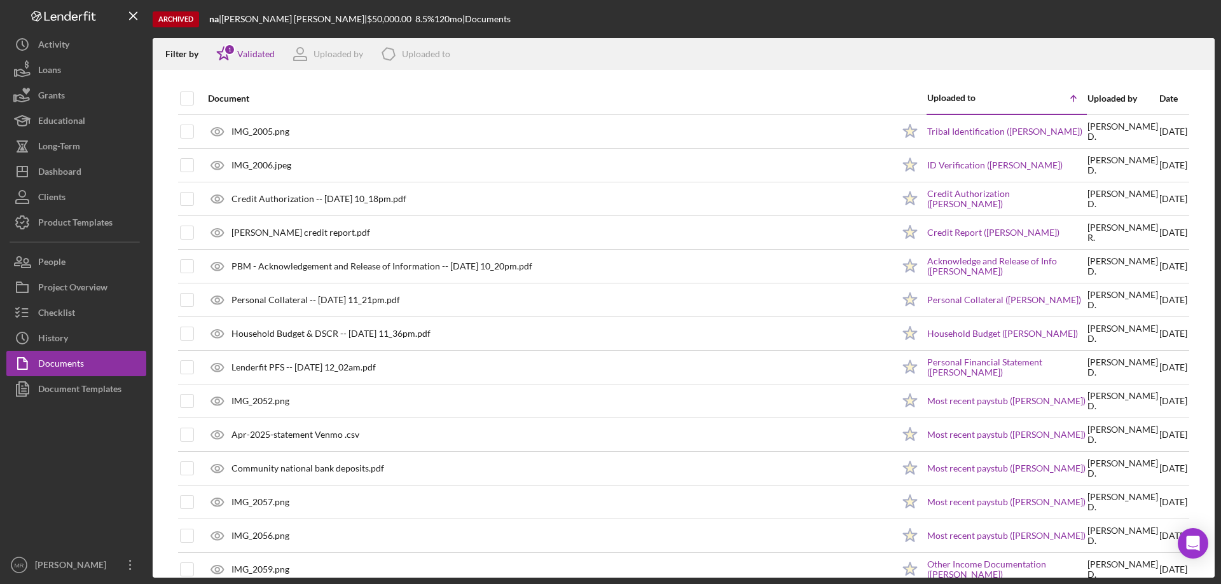
checkbox input "true"
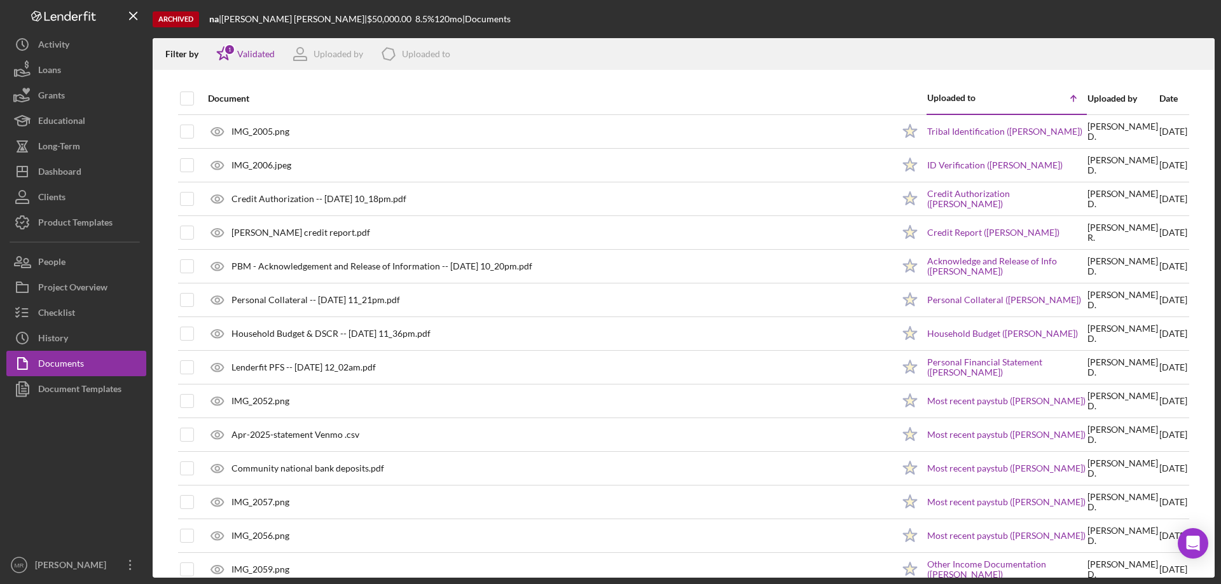
checkbox input "true"
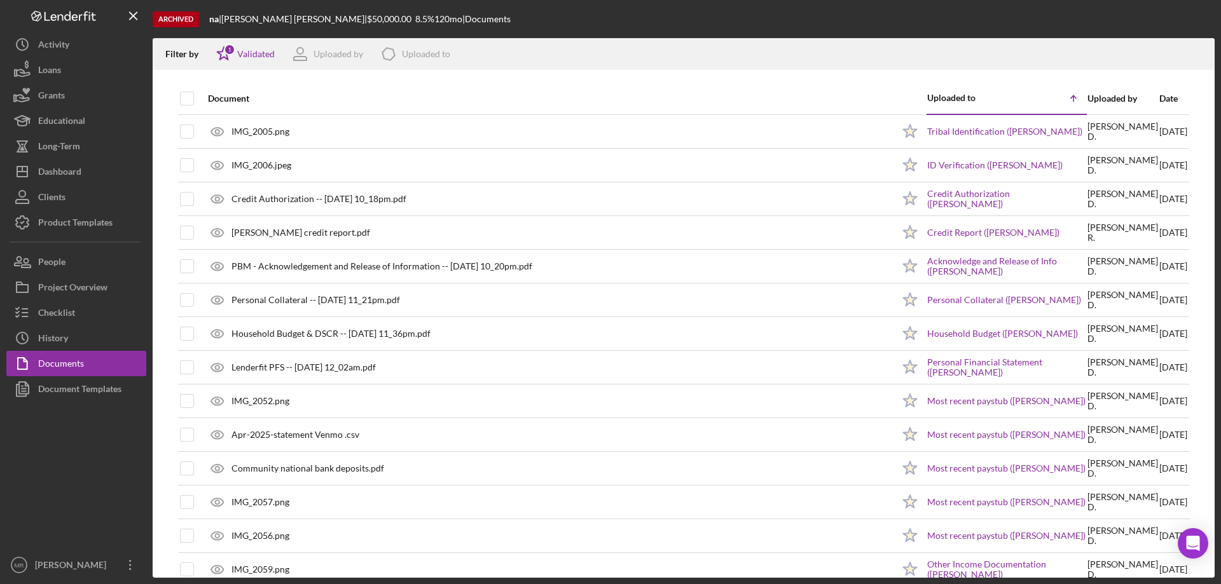
checkbox input "true"
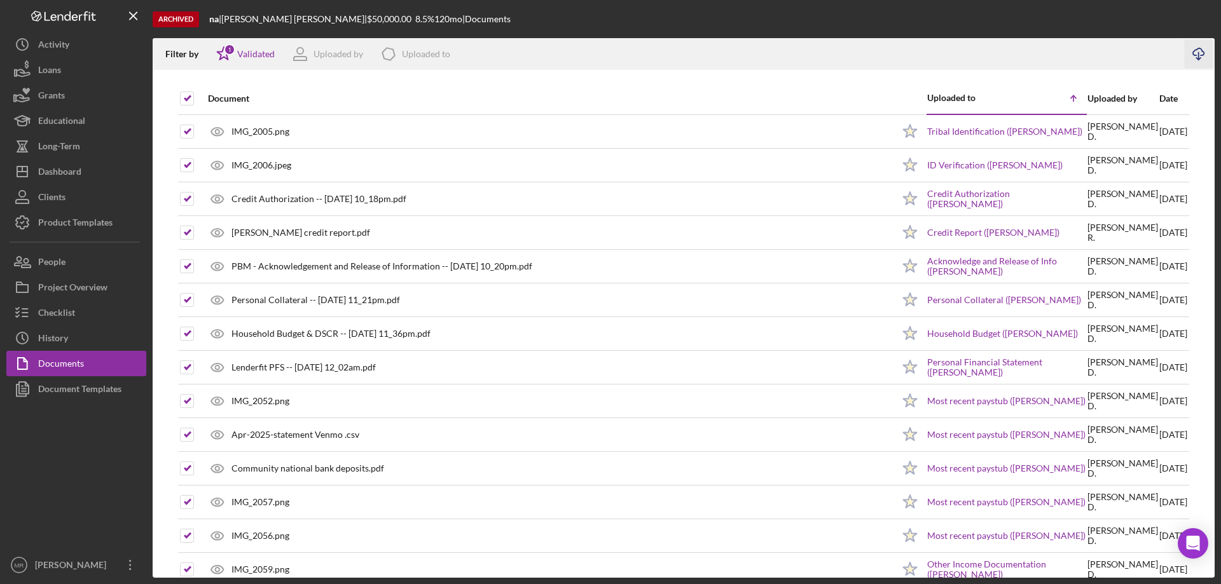
click at [1200, 46] on icon "Icon/Download" at bounding box center [1198, 54] width 29 height 29
click at [57, 174] on div "Dashboard" at bounding box center [59, 173] width 43 height 29
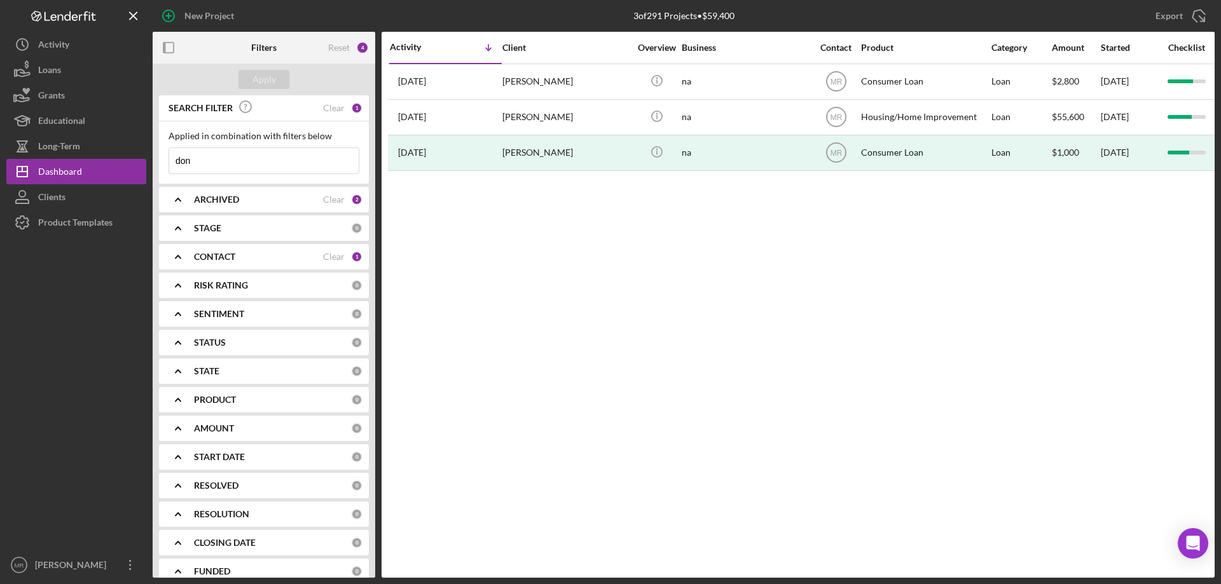
drag, startPoint x: 242, startPoint y: 155, endPoint x: 221, endPoint y: 147, distance: 22.3
click at [157, 160] on div "SEARCH FILTER Clear 1 Applied in combination with filters below don Icon/Menu C…" at bounding box center [264, 336] width 223 height 483
type input "[PERSON_NAME]"
click at [261, 74] on div "Apply" at bounding box center [264, 79] width 24 height 19
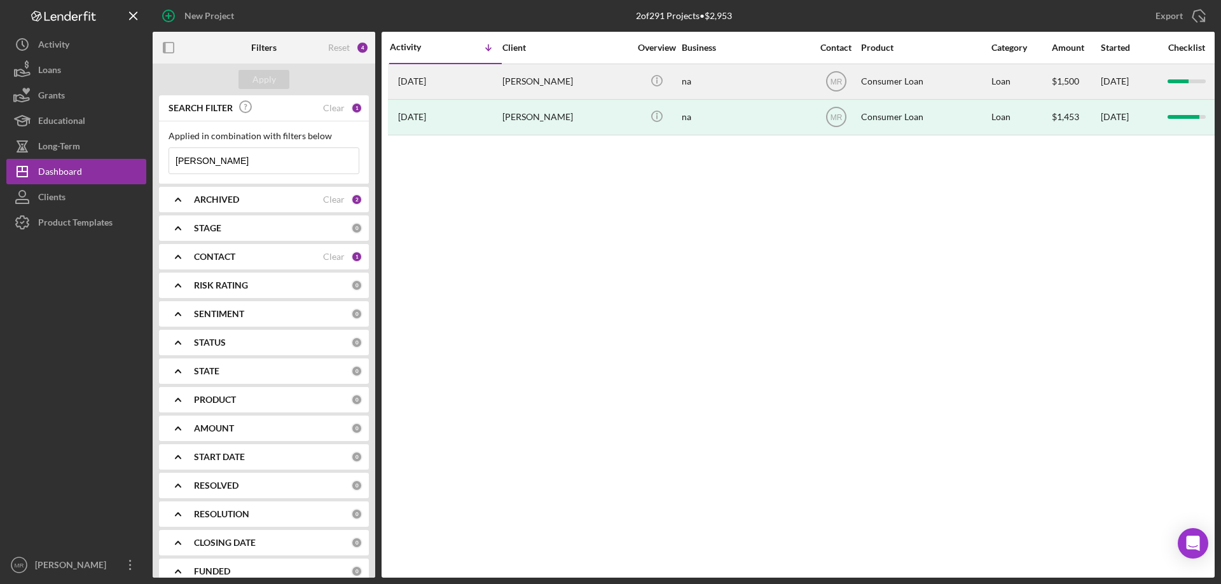
click at [591, 76] on div "[PERSON_NAME]" at bounding box center [565, 82] width 127 height 34
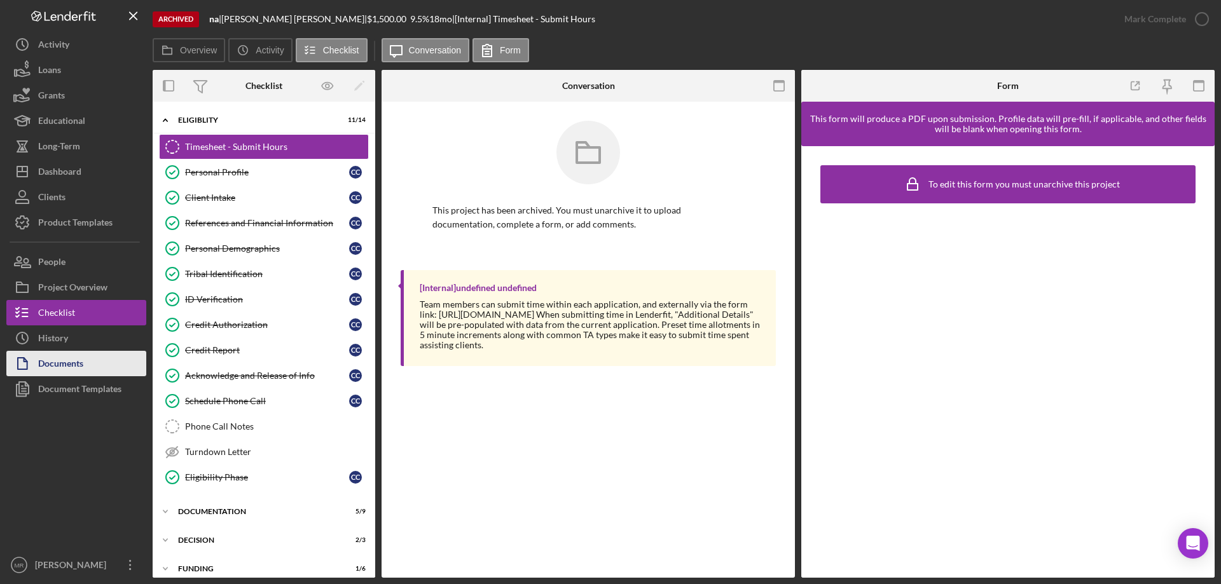
drag, startPoint x: 67, startPoint y: 361, endPoint x: 90, endPoint y: 357, distance: 23.3
click at [67, 362] on div "Documents" at bounding box center [60, 365] width 45 height 29
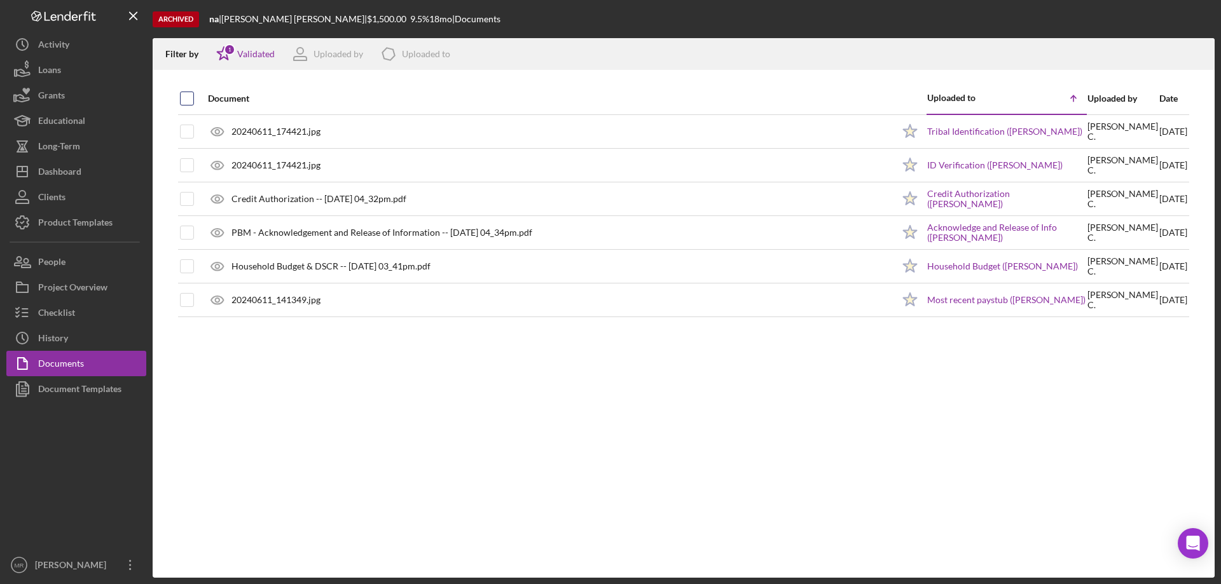
drag, startPoint x: 180, startPoint y: 99, endPoint x: 189, endPoint y: 98, distance: 8.9
click at [181, 98] on div at bounding box center [187, 99] width 14 height 14
click at [188, 100] on input "checkbox" at bounding box center [187, 98] width 13 height 13
checkbox input "true"
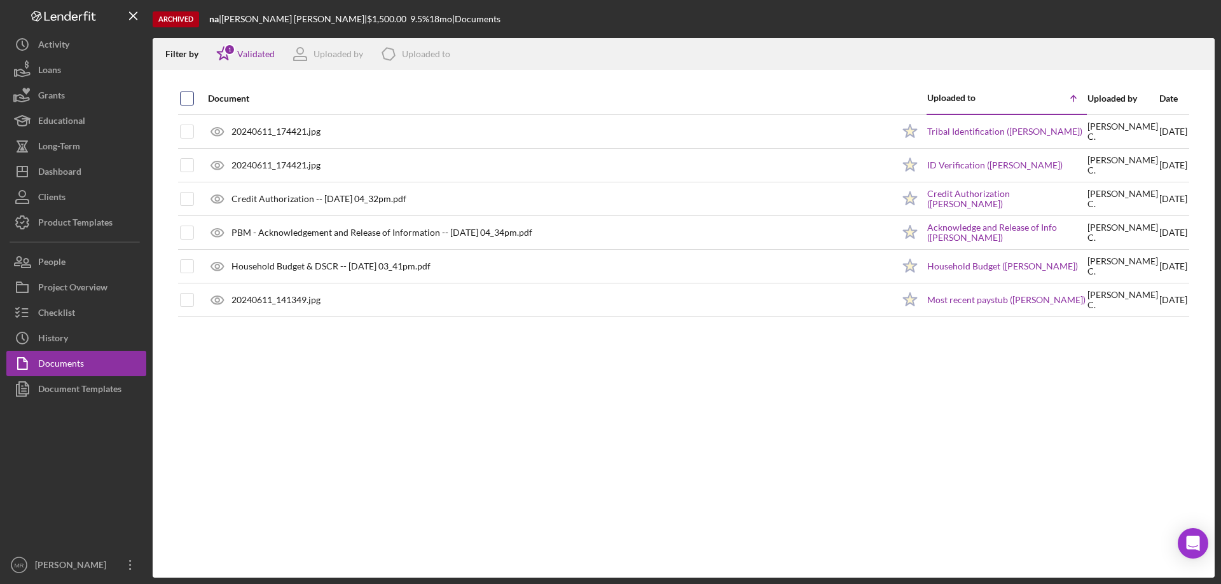
checkbox input "true"
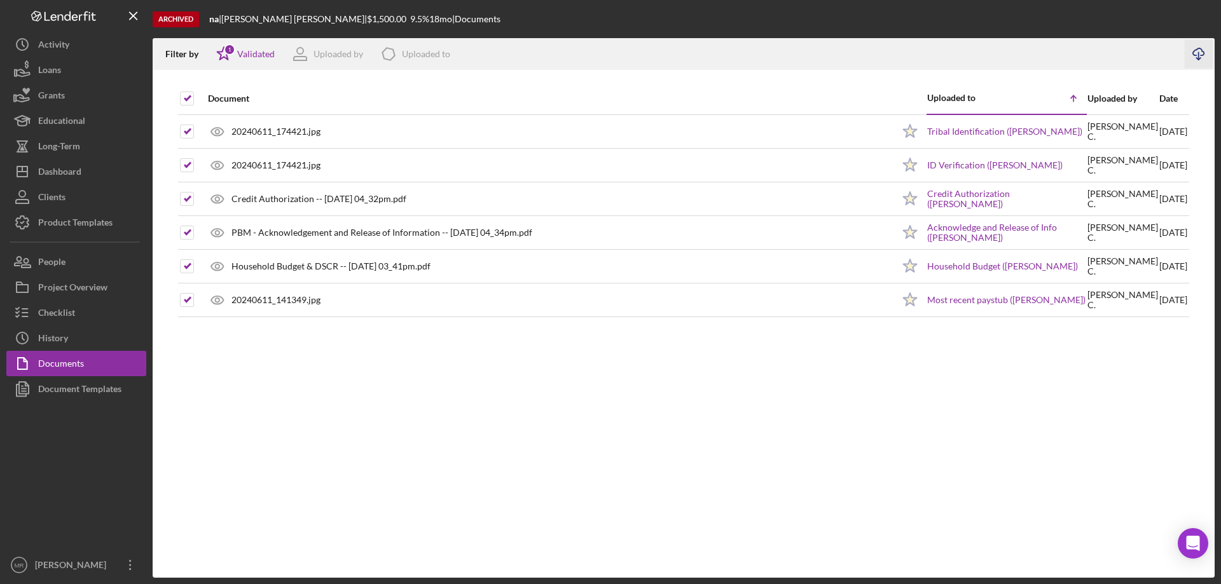
click at [1198, 53] on line "button" at bounding box center [1198, 55] width 0 height 7
click at [54, 172] on div "Dashboard" at bounding box center [59, 173] width 43 height 29
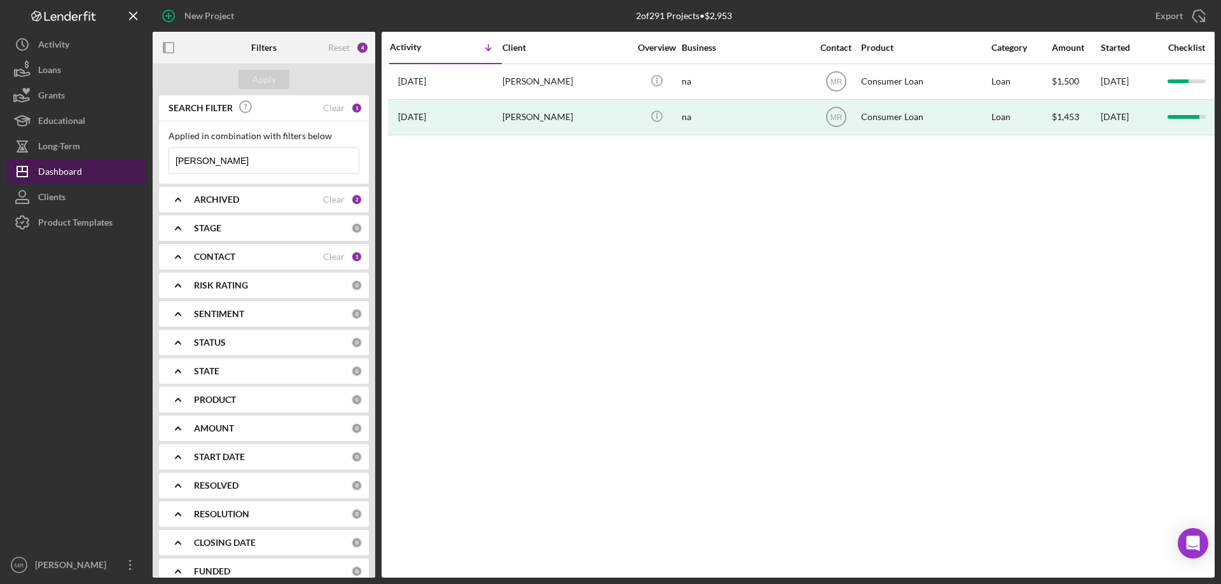
drag, startPoint x: 221, startPoint y: 158, endPoint x: 106, endPoint y: 161, distance: 114.5
click at [106, 161] on div "New Project 2 of 291 Projects • $2,953 [PERSON_NAME] Export Icon/Export Filters…" at bounding box center [610, 289] width 1208 height 578
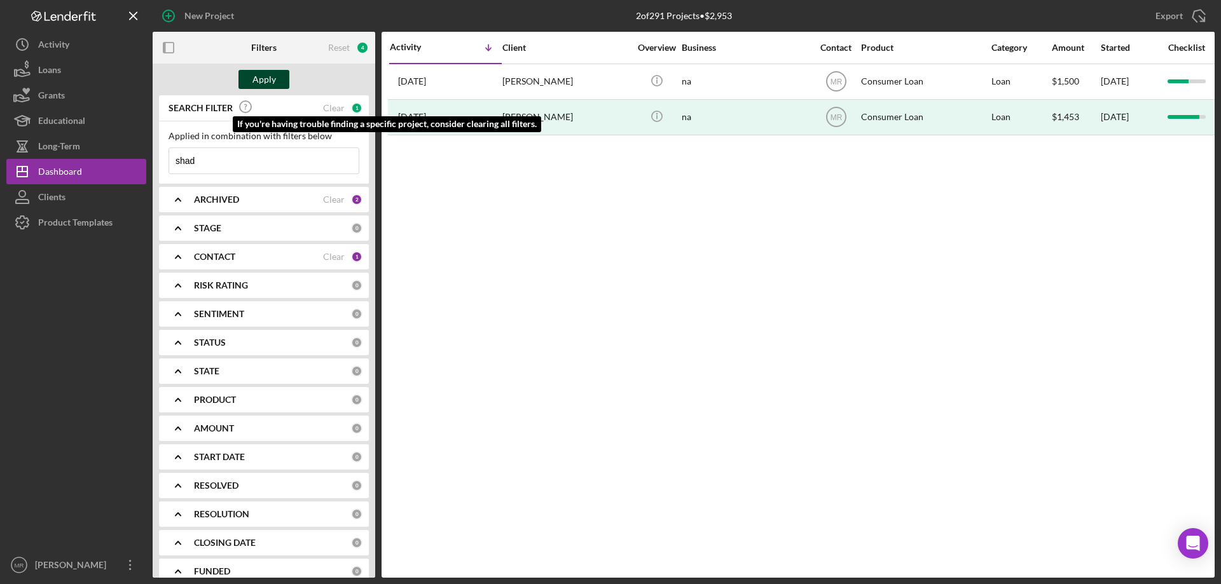
type input "shad"
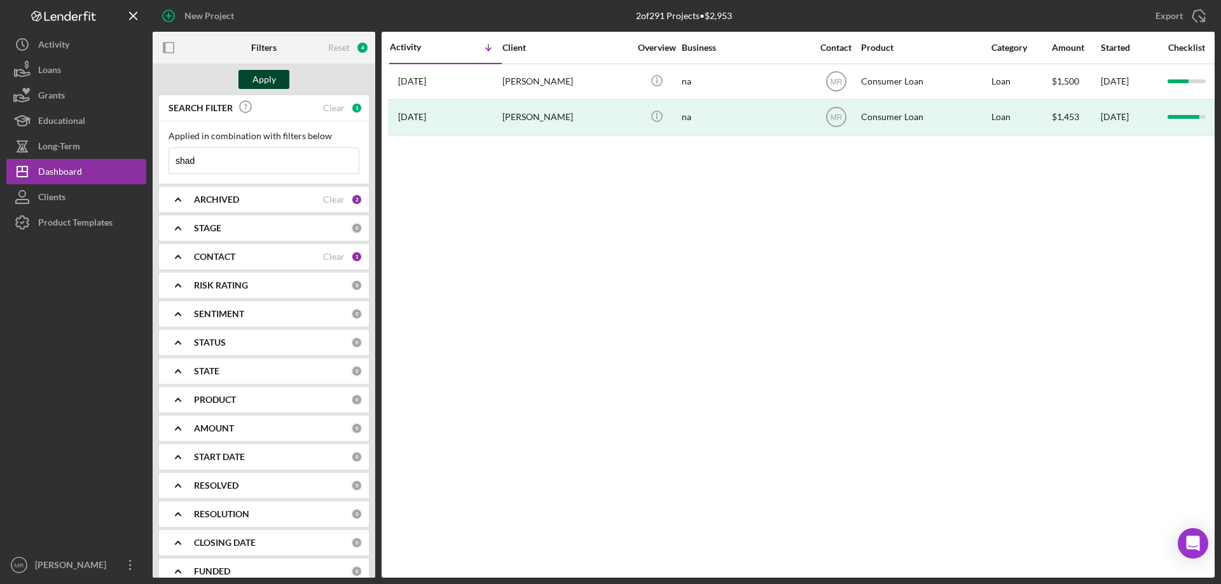
click at [260, 74] on div "Apply" at bounding box center [264, 79] width 24 height 19
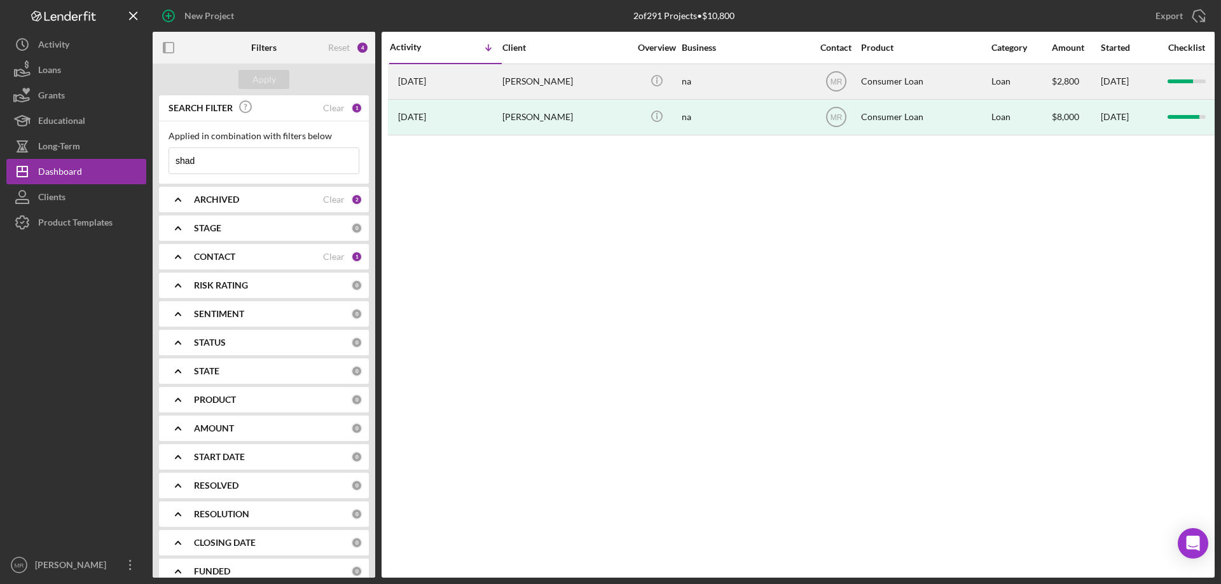
click at [563, 85] on div "[PERSON_NAME]" at bounding box center [565, 82] width 127 height 34
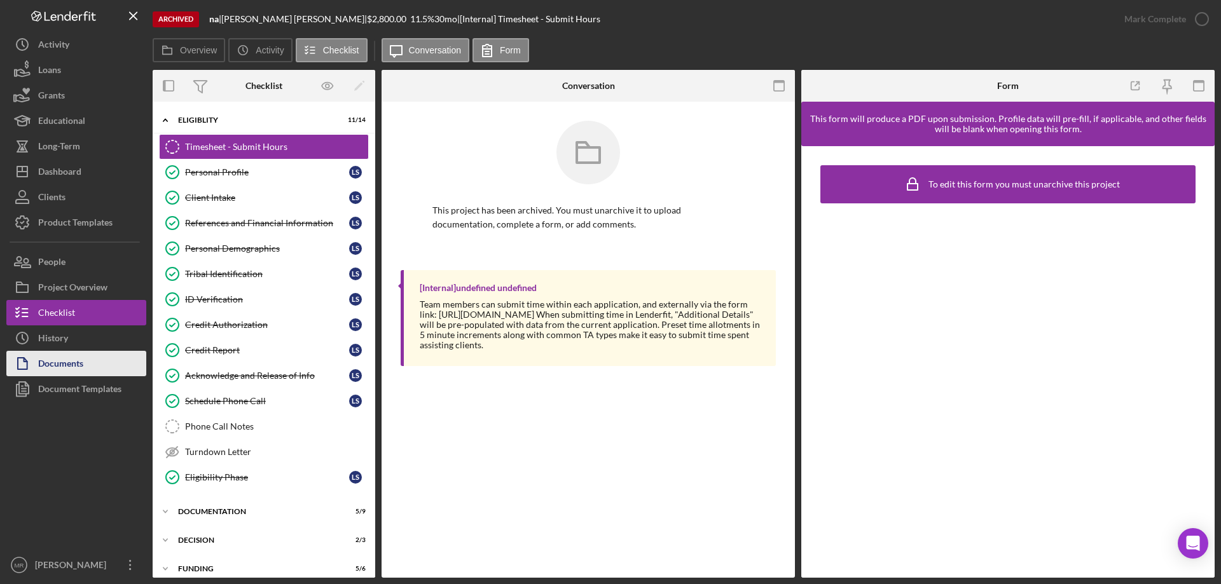
click at [58, 362] on div "Documents" at bounding box center [60, 365] width 45 height 29
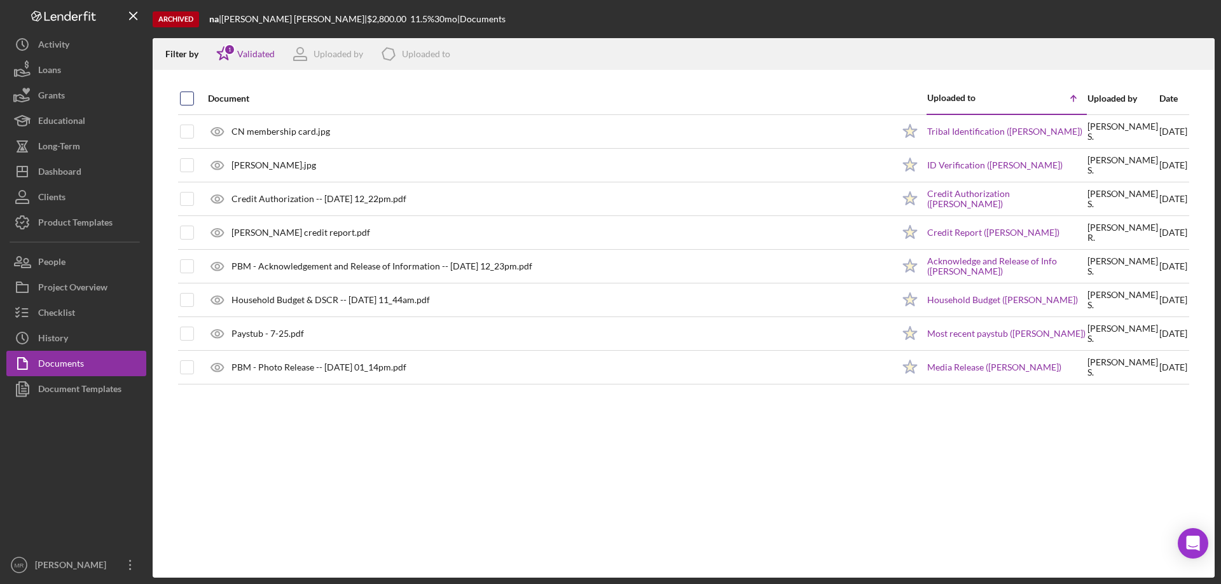
click at [186, 99] on input "checkbox" at bounding box center [187, 98] width 13 height 13
checkbox input "true"
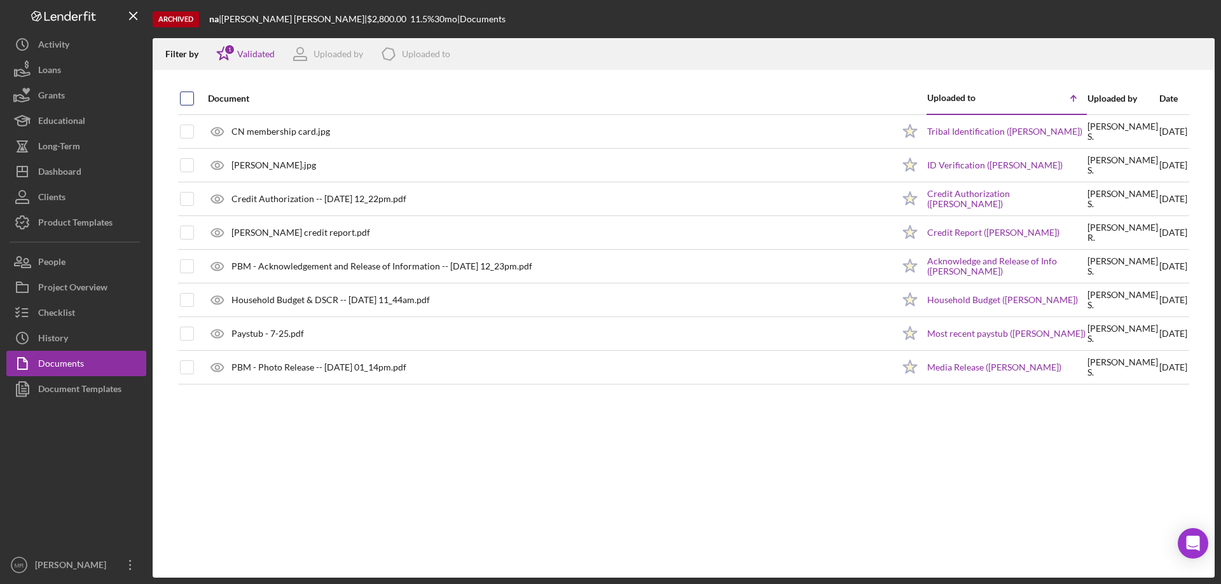
checkbox input "true"
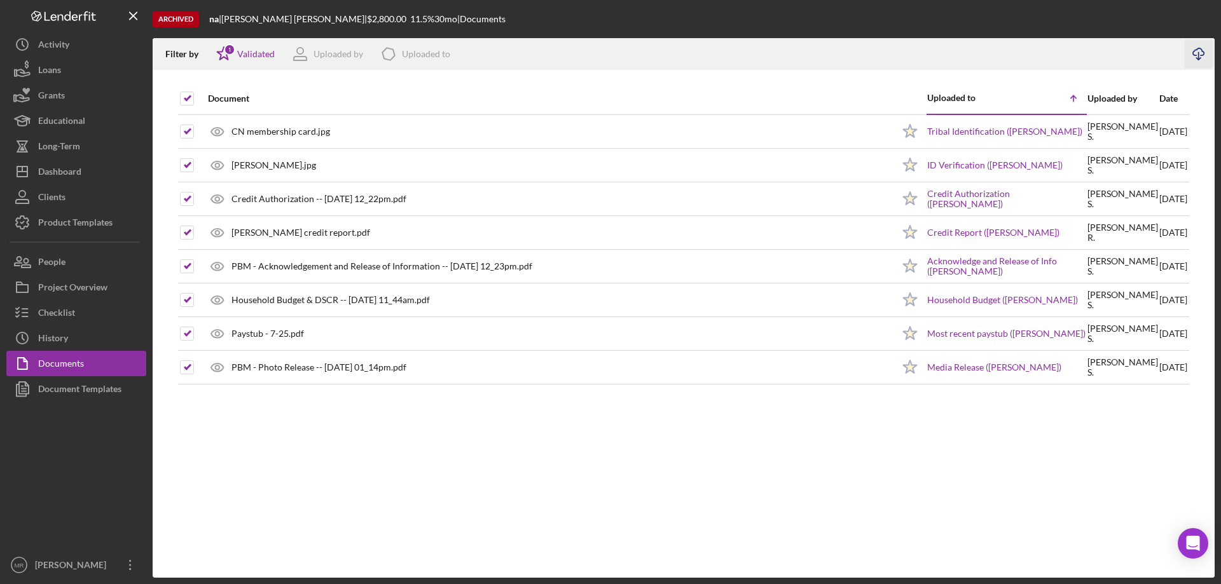
click at [1196, 52] on icon "Icon/Download" at bounding box center [1198, 54] width 29 height 29
click at [55, 172] on div "Dashboard" at bounding box center [59, 173] width 43 height 29
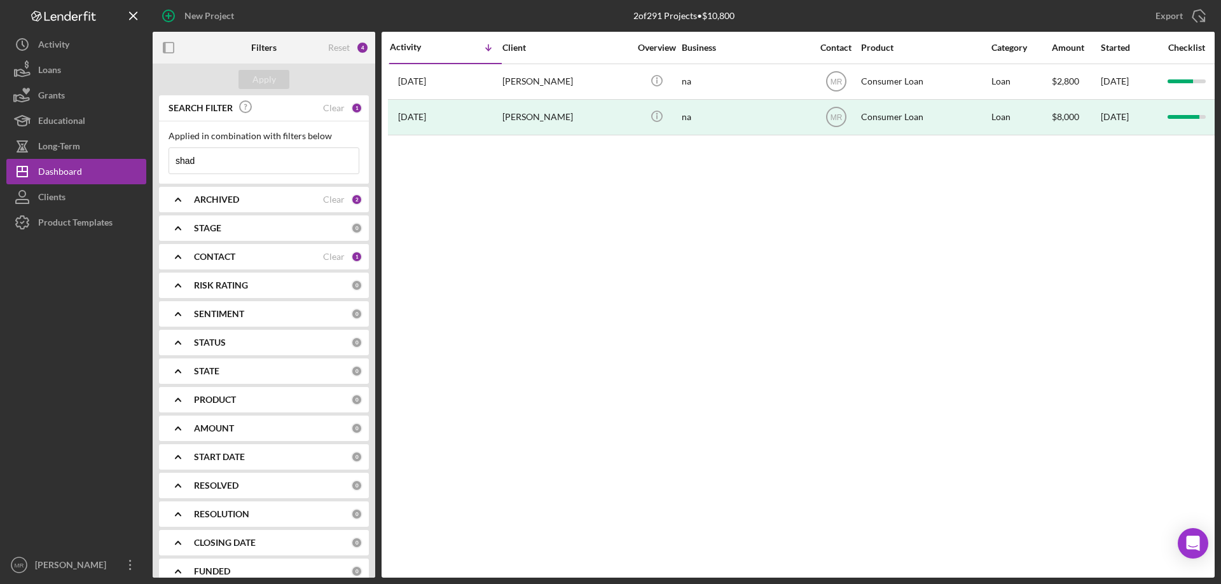
drag, startPoint x: 239, startPoint y: 167, endPoint x: 168, endPoint y: 163, distance: 70.7
click at [170, 163] on input "shad" at bounding box center [263, 160] width 189 height 25
type input "rul"
click at [268, 76] on div "Apply" at bounding box center [264, 79] width 24 height 19
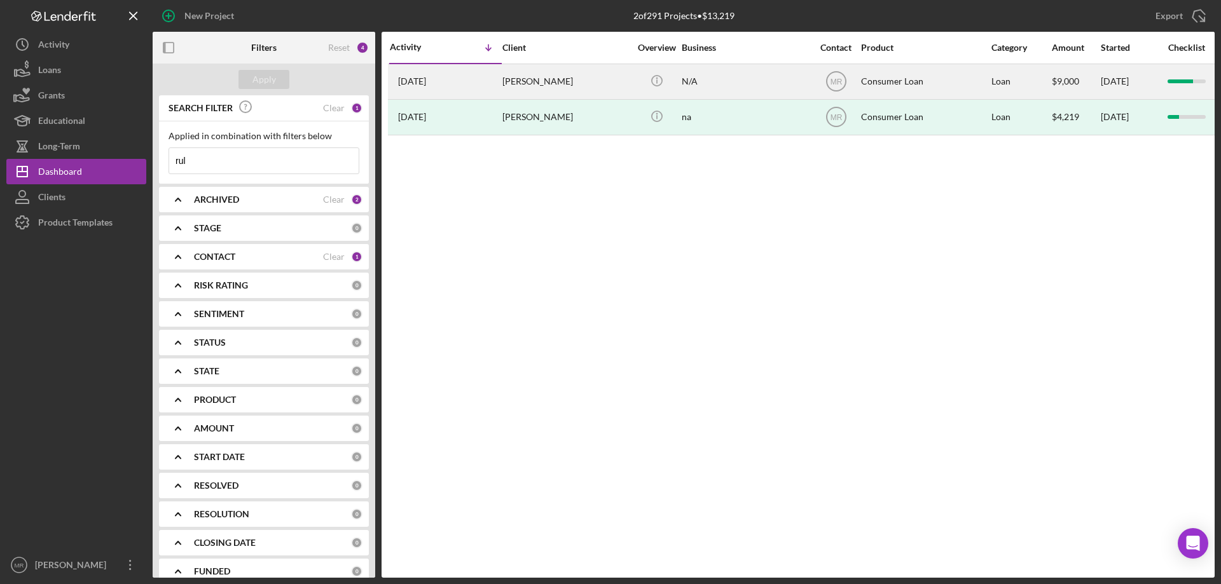
click at [572, 74] on div "[PERSON_NAME]" at bounding box center [565, 82] width 127 height 34
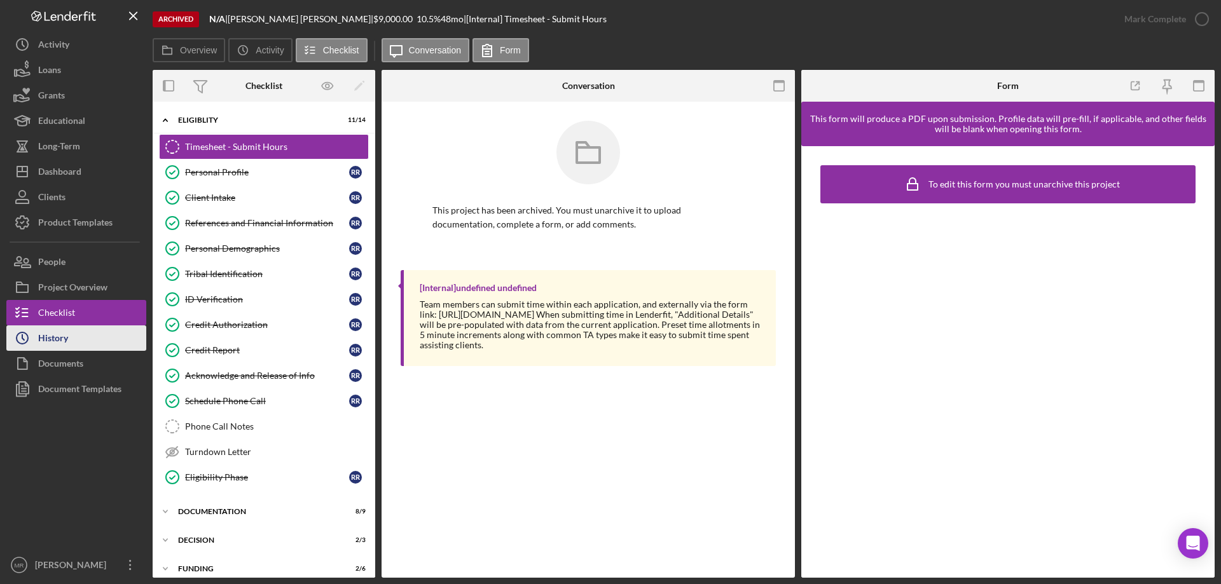
click at [56, 348] on div "History" at bounding box center [53, 340] width 30 height 29
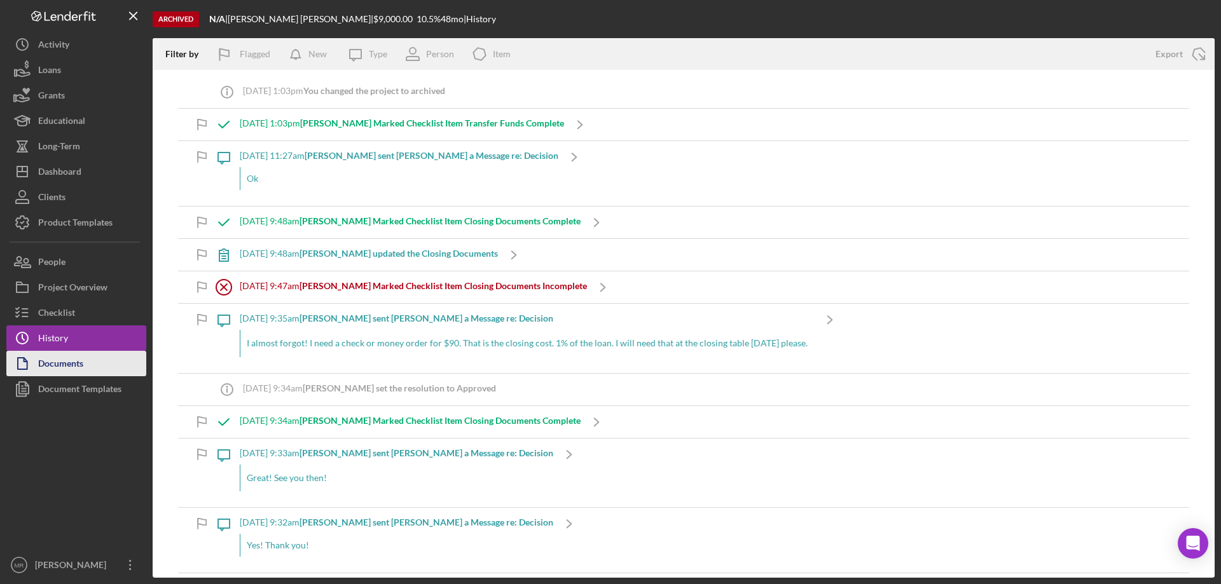
click at [60, 366] on div "Documents" at bounding box center [60, 365] width 45 height 29
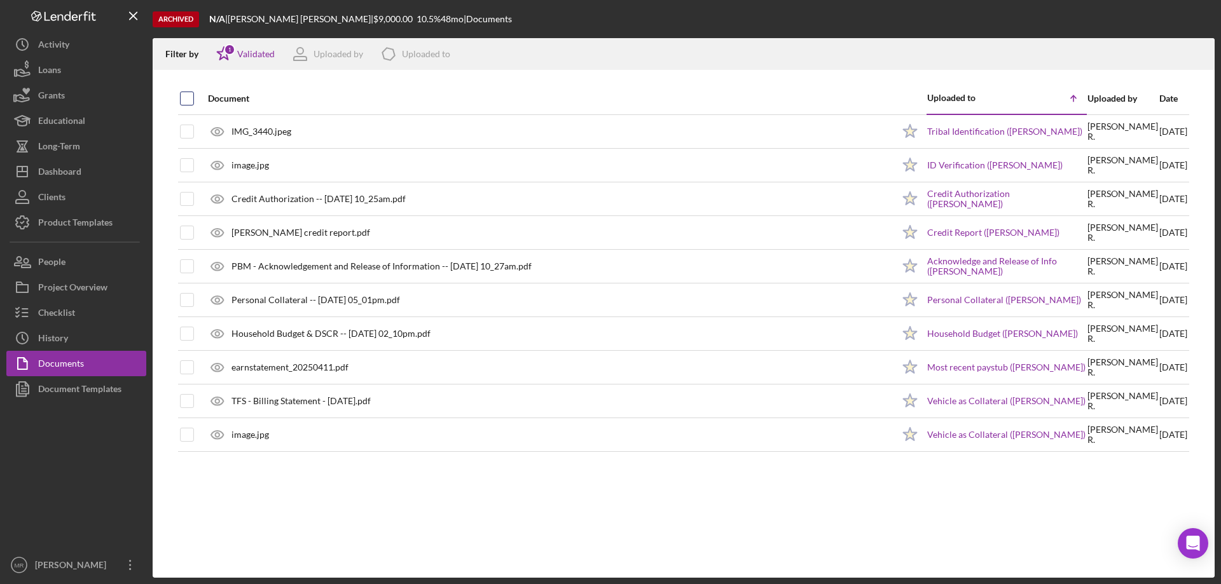
click at [187, 95] on input "checkbox" at bounding box center [187, 98] width 13 height 13
checkbox input "true"
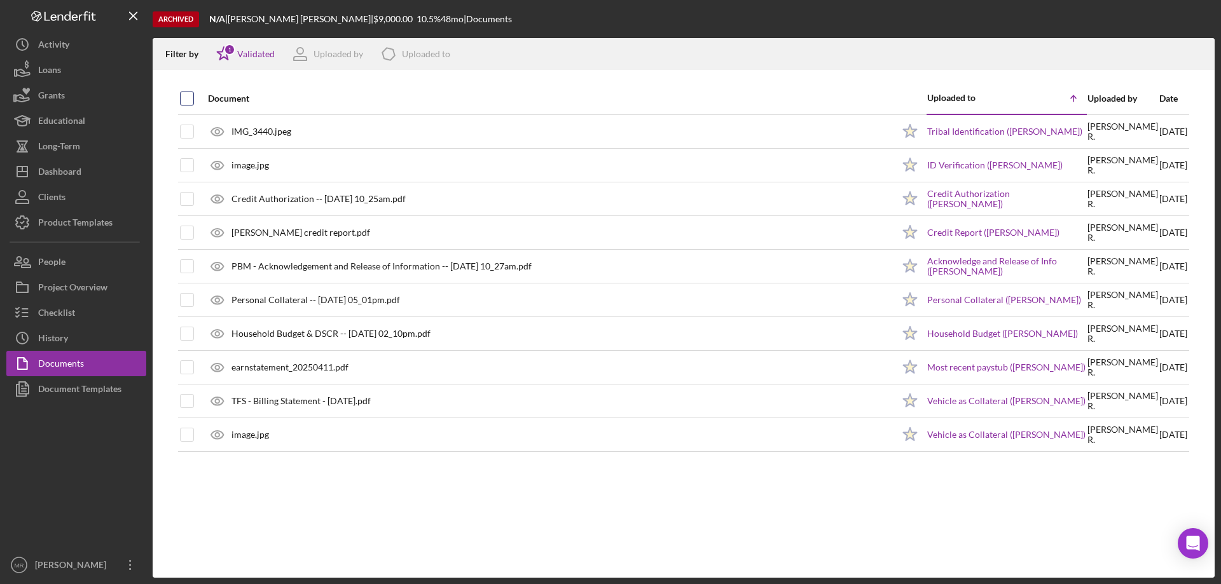
checkbox input "true"
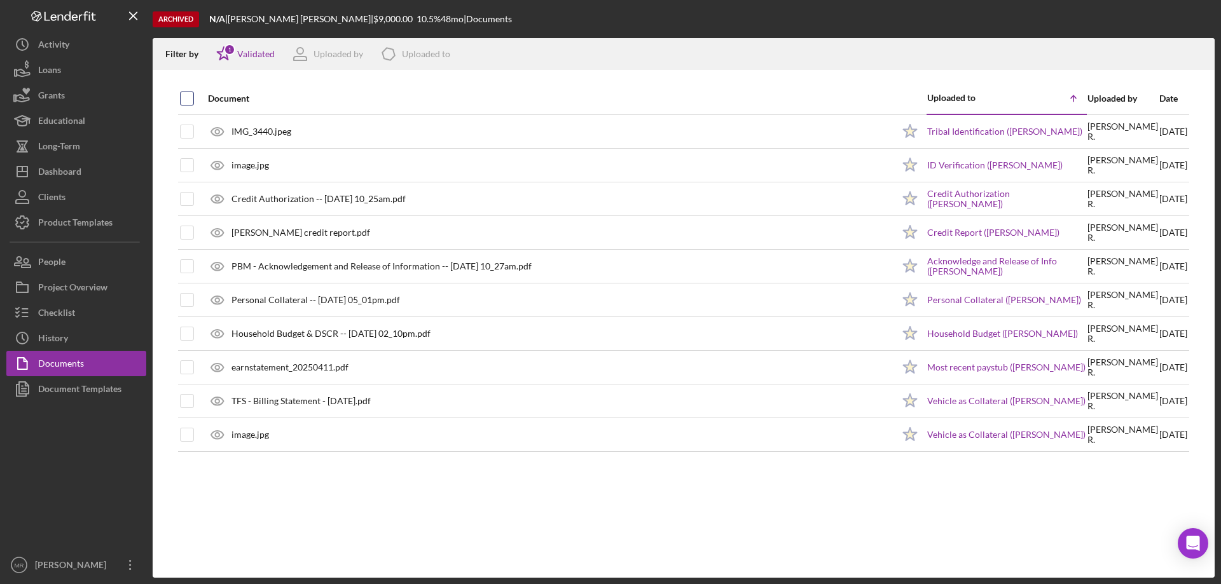
checkbox input "true"
click at [1199, 52] on icon "Icon/Download" at bounding box center [1198, 54] width 29 height 29
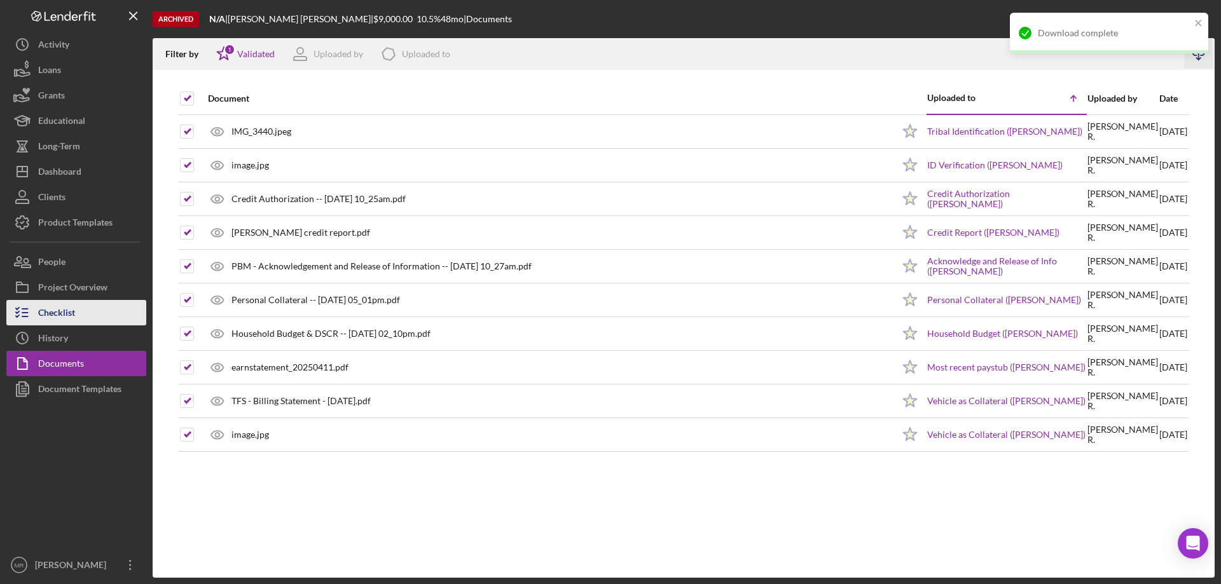
click at [57, 313] on div "Checklist" at bounding box center [56, 314] width 37 height 29
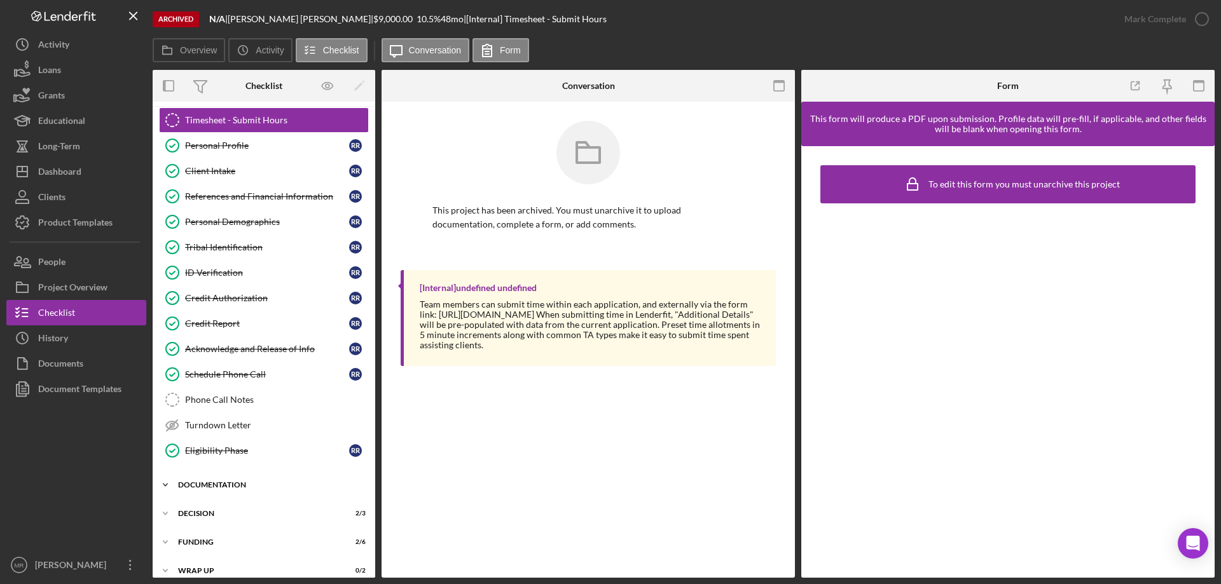
scroll to position [39, 0]
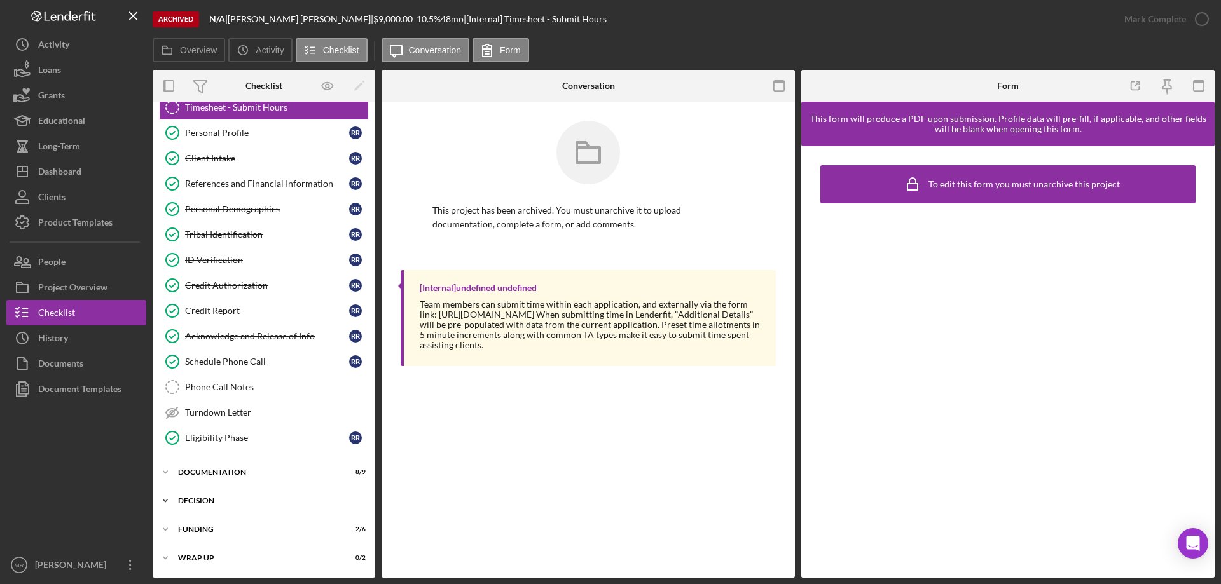
click at [209, 502] on div "Decision" at bounding box center [268, 501] width 181 height 8
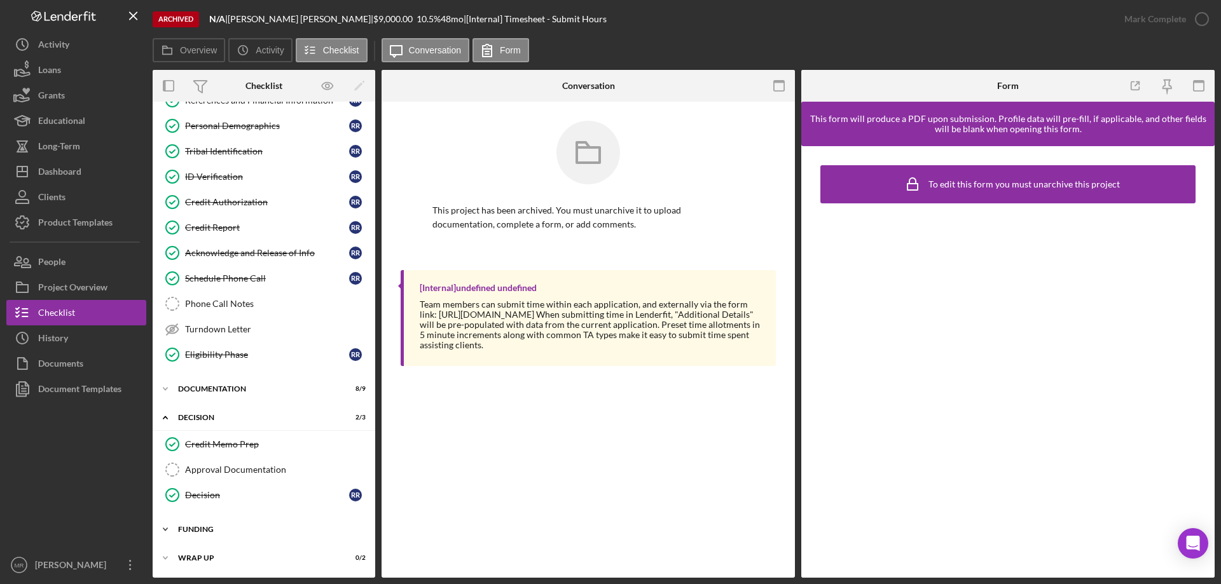
click at [214, 526] on div "Funding" at bounding box center [268, 530] width 181 height 8
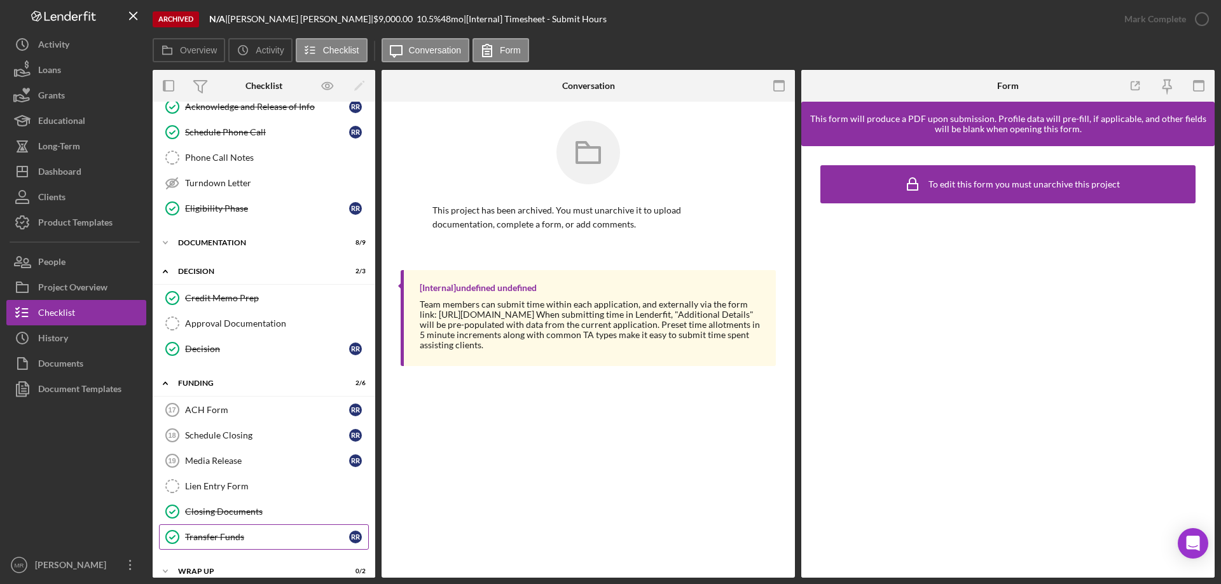
scroll to position [282, 0]
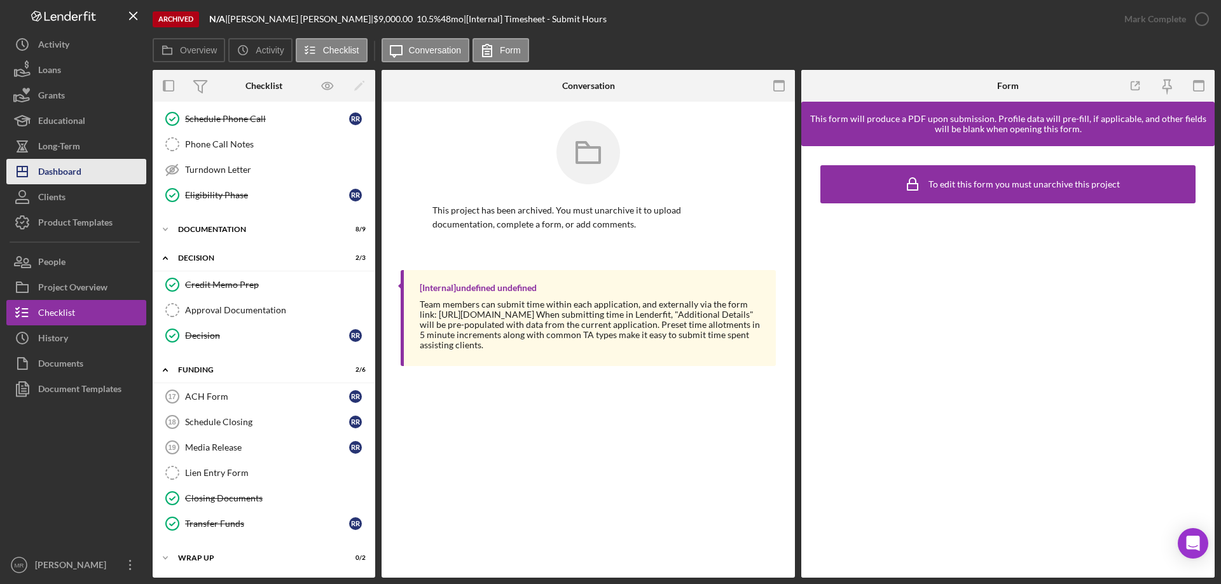
click at [62, 172] on div "Dashboard" at bounding box center [59, 173] width 43 height 29
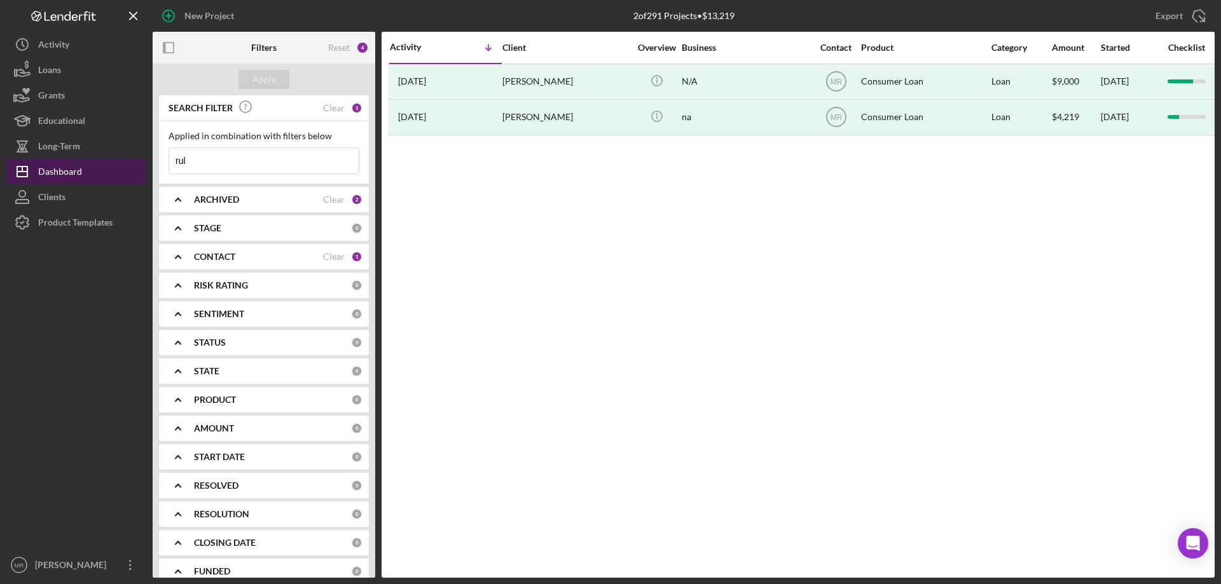
drag, startPoint x: 193, startPoint y: 163, endPoint x: 128, endPoint y: 167, distance: 64.3
click at [120, 161] on div "New Project 2 of 291 Projects • $13,219 rul Export Icon/Export Filters Reset 4 …" at bounding box center [610, 289] width 1208 height 578
click at [266, 76] on div "Apply" at bounding box center [264, 79] width 24 height 19
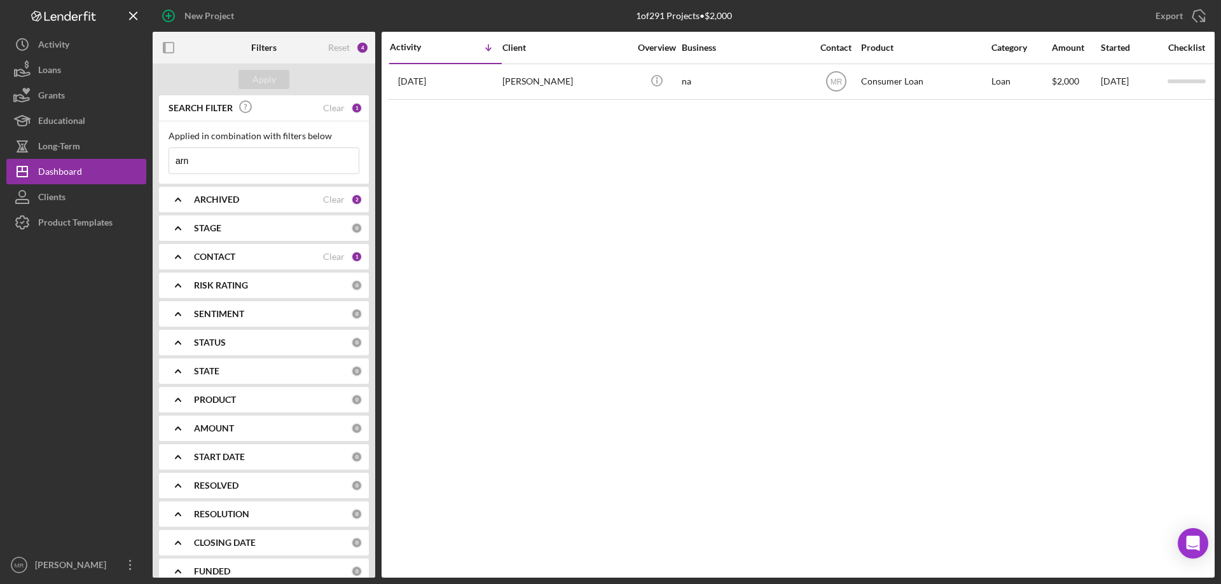
drag, startPoint x: 198, startPoint y: 160, endPoint x: 164, endPoint y: 163, distance: 33.8
click at [164, 163] on div "Applied in combination with filters below arn Icon/Menu Close" at bounding box center [264, 152] width 210 height 62
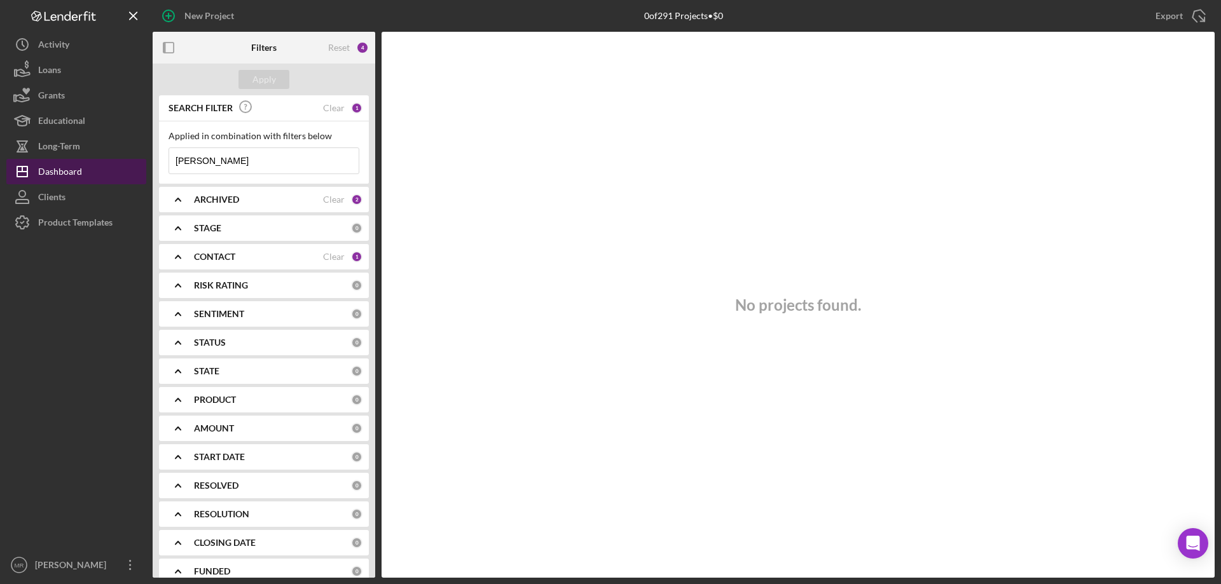
click at [68, 173] on div "Dashboard" at bounding box center [60, 173] width 44 height 29
drag, startPoint x: 169, startPoint y: 161, endPoint x: 144, endPoint y: 161, distance: 25.4
click at [144, 161] on div "New Project 0 of 291 Projects • $0 rul Export Icon/Export Filters Reset 4 Apply…" at bounding box center [610, 289] width 1208 height 578
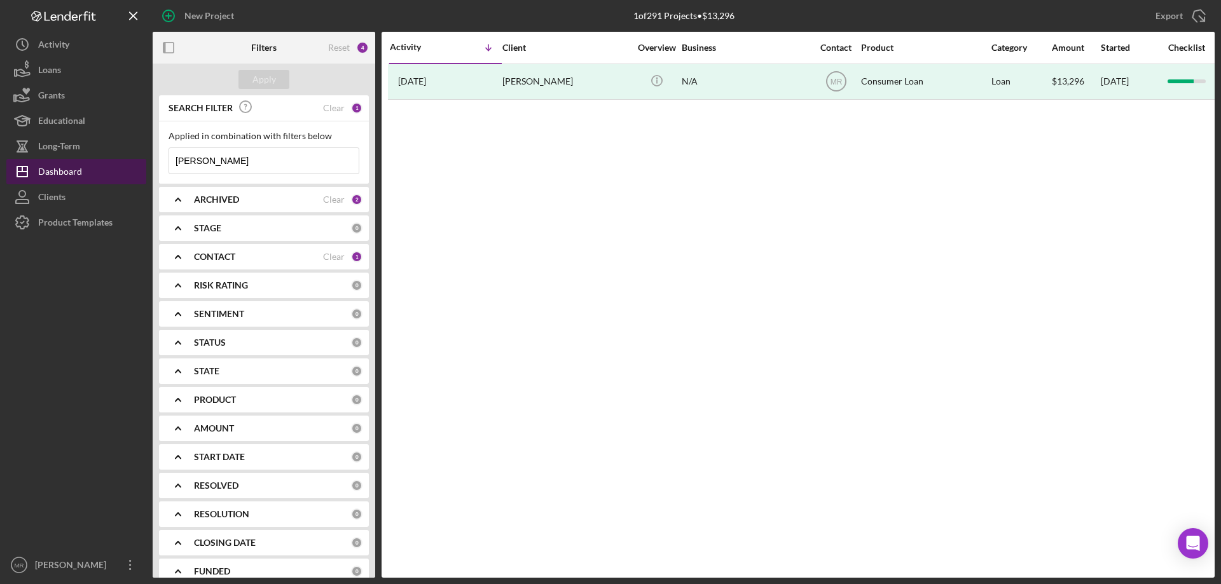
type input "[PERSON_NAME]"
click at [43, 168] on div "Dashboard" at bounding box center [60, 173] width 44 height 29
click at [229, 200] on b "ARCHIVED" at bounding box center [216, 200] width 45 height 10
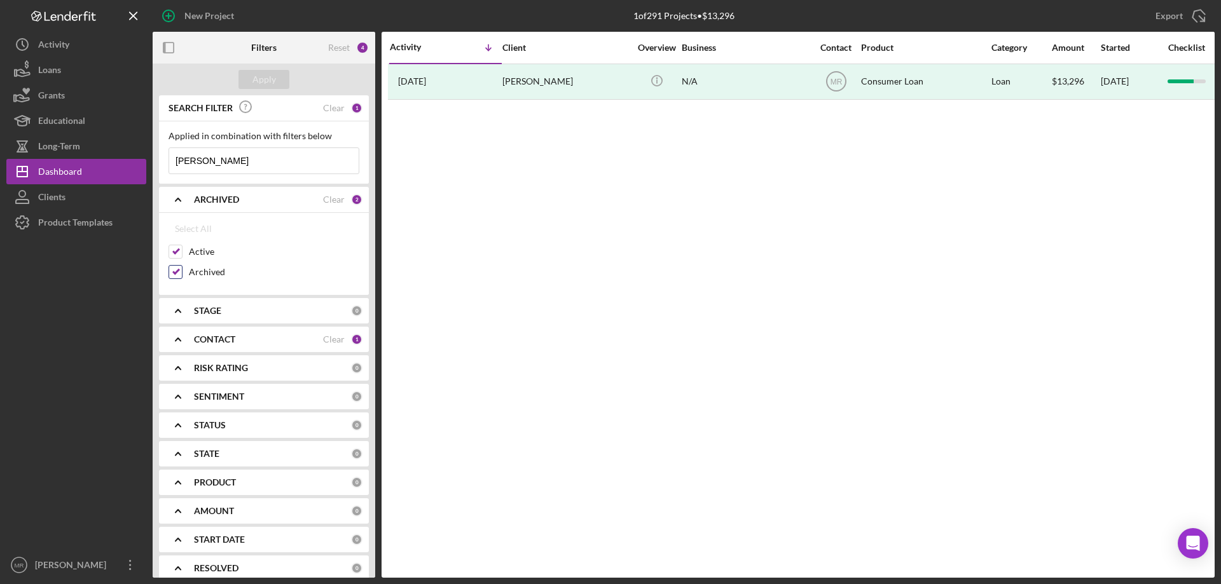
click at [175, 271] on input "Archived" at bounding box center [175, 272] width 13 height 13
checkbox input "false"
click at [259, 67] on div "Apply" at bounding box center [264, 80] width 223 height 32
click at [265, 77] on div "Apply" at bounding box center [264, 79] width 24 height 19
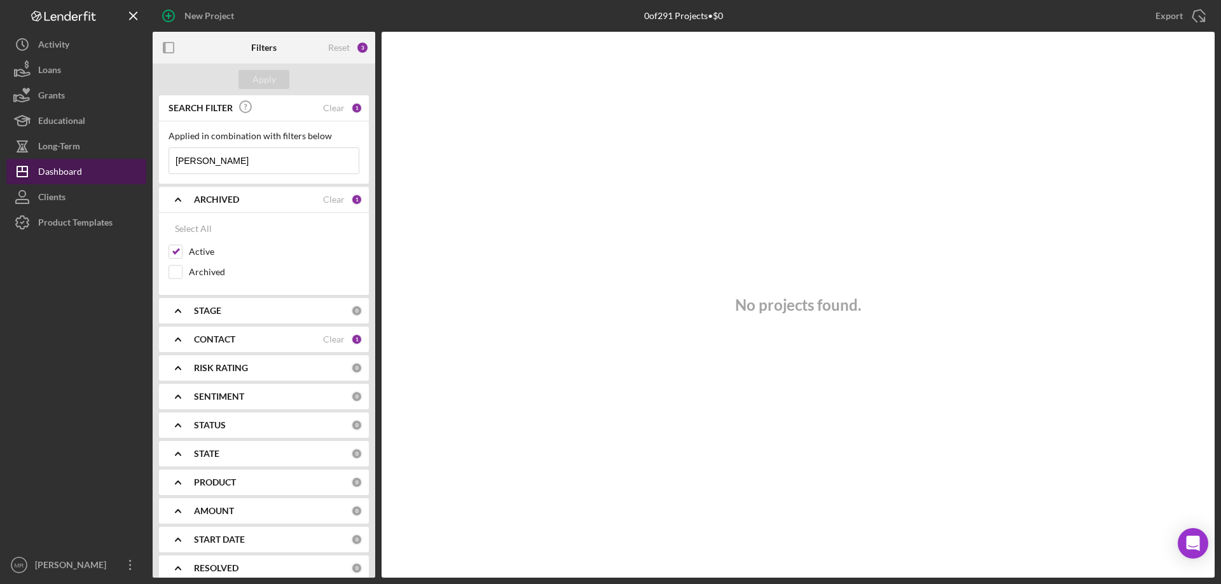
drag, startPoint x: 231, startPoint y: 164, endPoint x: 140, endPoint y: 161, distance: 91.0
click at [140, 161] on div "New Project 0 of 291 Projects • $0 rul Export Icon/Export Filters Reset 3 Apply…" at bounding box center [610, 289] width 1208 height 578
click at [264, 86] on div "Apply" at bounding box center [264, 79] width 24 height 19
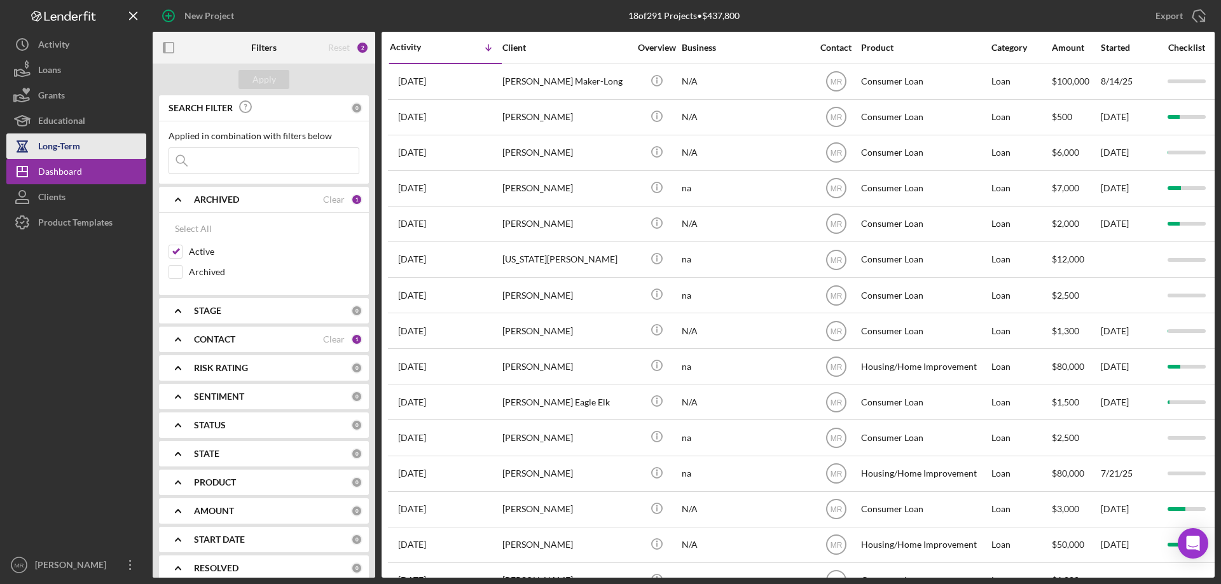
click at [60, 141] on div "Long-Term" at bounding box center [59, 148] width 42 height 29
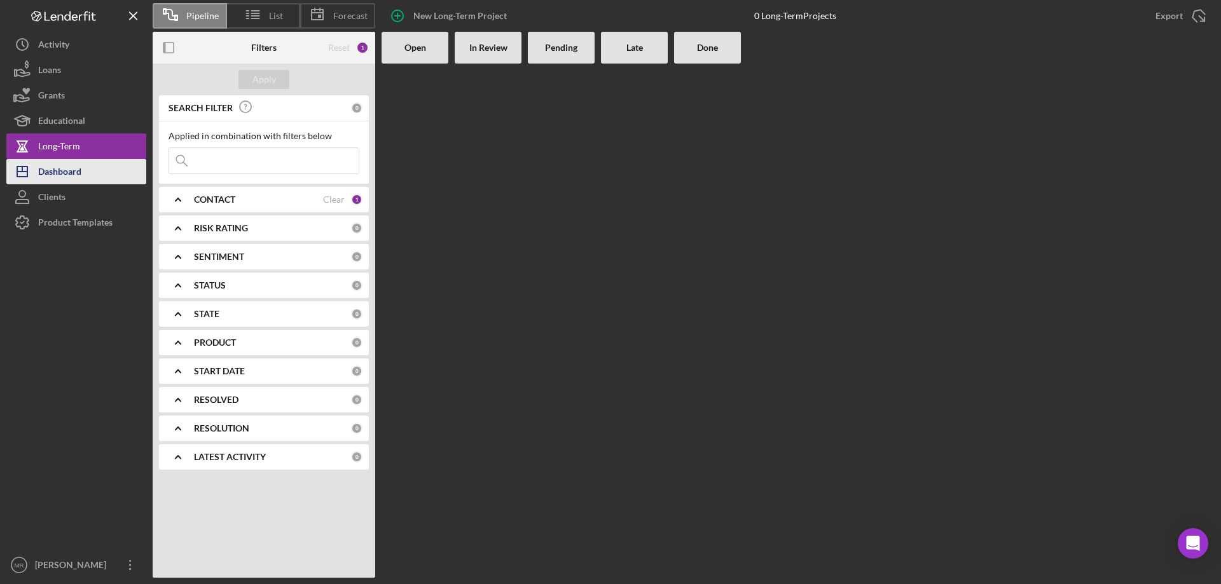
drag, startPoint x: 63, startPoint y: 171, endPoint x: 99, endPoint y: 182, distance: 37.4
click at [64, 172] on div "Dashboard" at bounding box center [59, 173] width 43 height 29
